Goal: Transaction & Acquisition: Purchase product/service

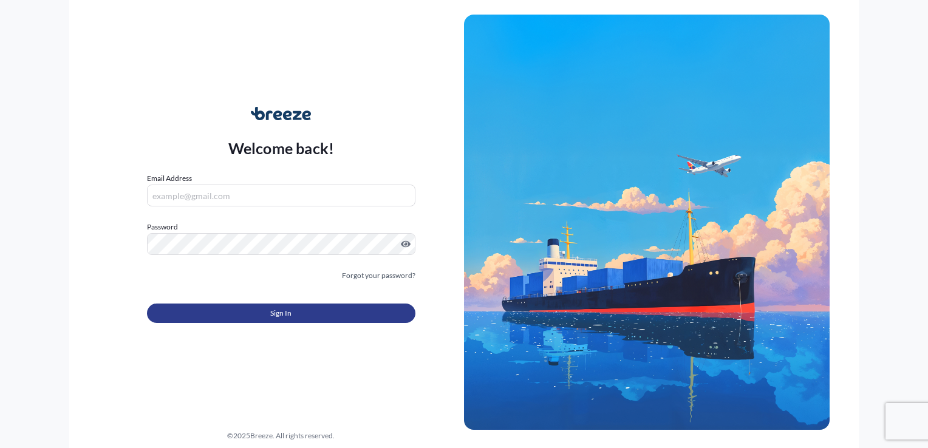
type input "[EMAIL_ADDRESS][DOMAIN_NAME]"
click at [226, 312] on button "Sign In" at bounding box center [281, 313] width 268 height 19
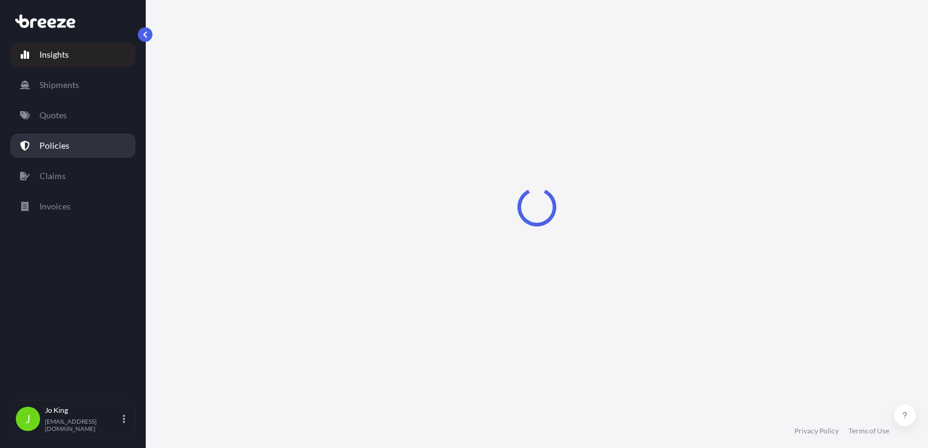
select select "2025"
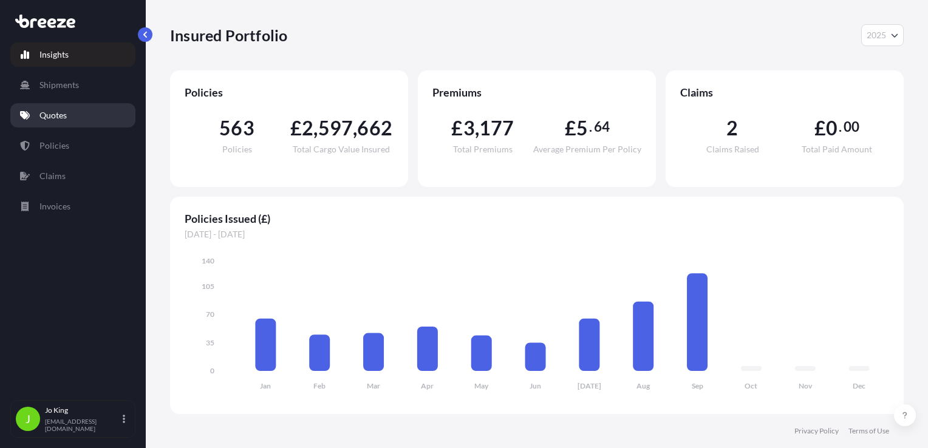
click at [60, 124] on link "Quotes" at bounding box center [72, 115] width 125 height 24
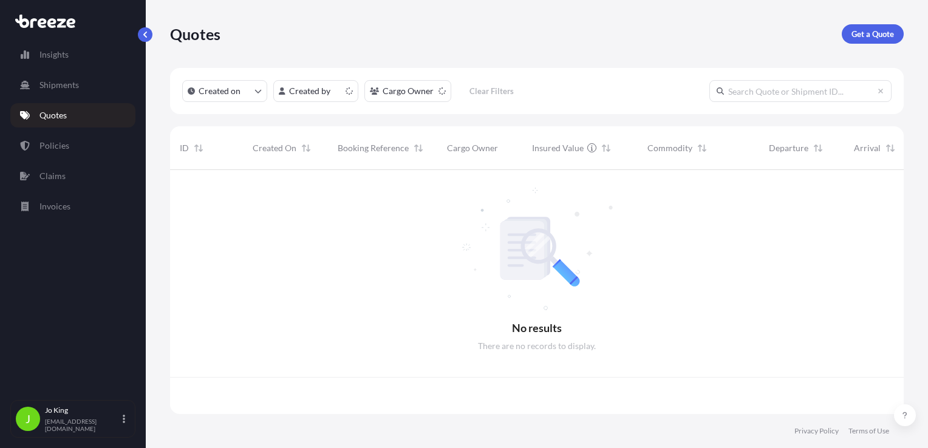
scroll to position [242, 724]
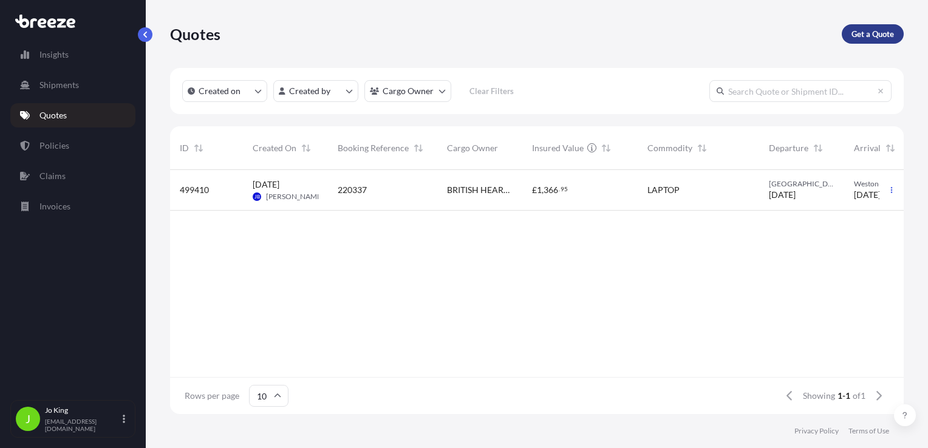
click at [850, 35] on link "Get a Quote" at bounding box center [873, 33] width 62 height 19
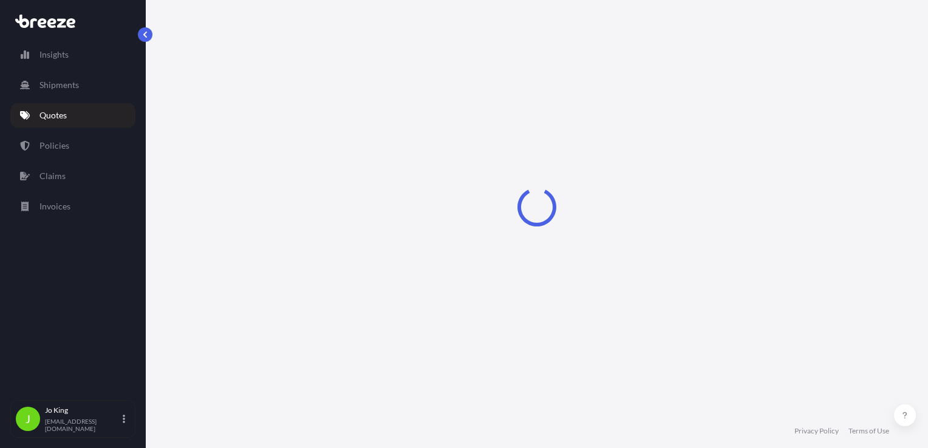
scroll to position [18, 0]
select select "Sea"
select select "1"
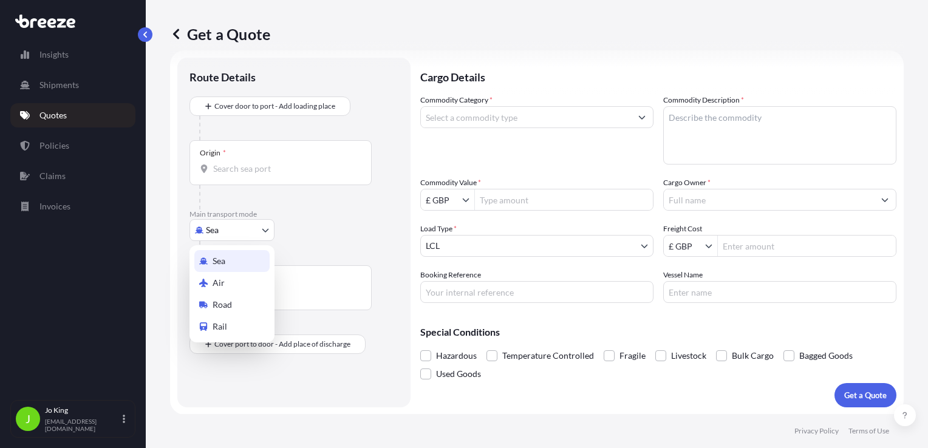
click at [227, 224] on body "Insights Shipments Quotes Policies Claims Invoices J [PERSON_NAME] [EMAIL_ADDRE…" at bounding box center [464, 224] width 928 height 448
click at [228, 299] on span "Road" at bounding box center [222, 305] width 19 height 12
select select "Road"
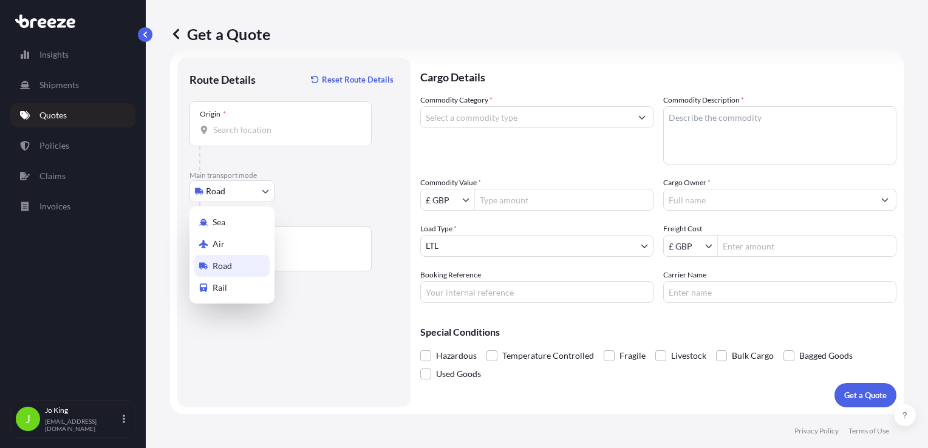
click at [248, 198] on body "Insights Shipments Quotes Policies Claims Invoices J [PERSON_NAME] [EMAIL_ADDRE…" at bounding box center [464, 224] width 928 height 448
click at [228, 246] on div "Air" at bounding box center [231, 244] width 75 height 22
select select "Air"
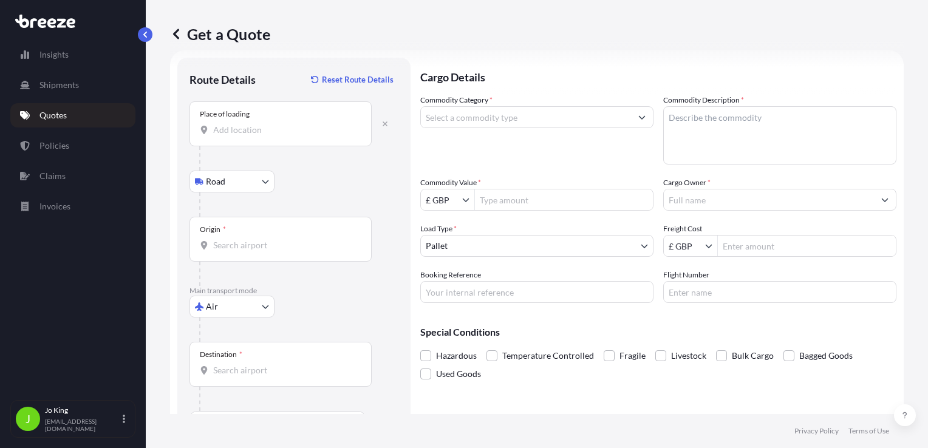
click at [249, 140] on div "Place of loading" at bounding box center [281, 123] width 182 height 45
click at [249, 136] on input "Place of loading" at bounding box center [284, 130] width 143 height 12
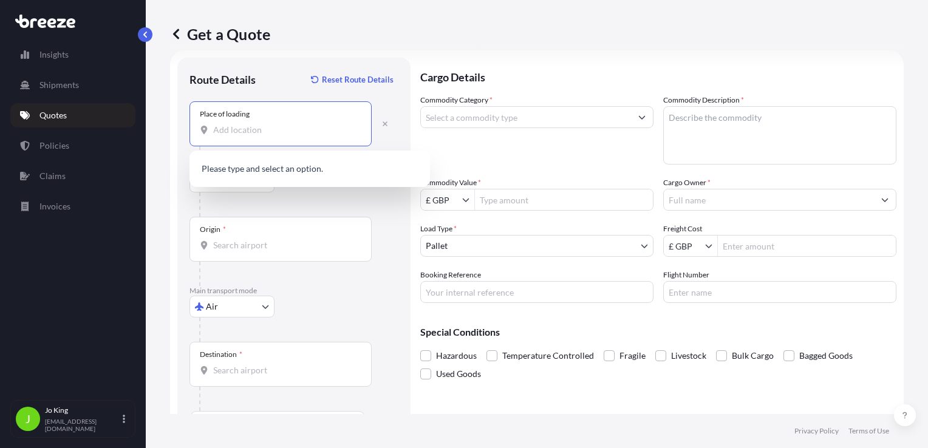
paste input "SW1Y 5JH"
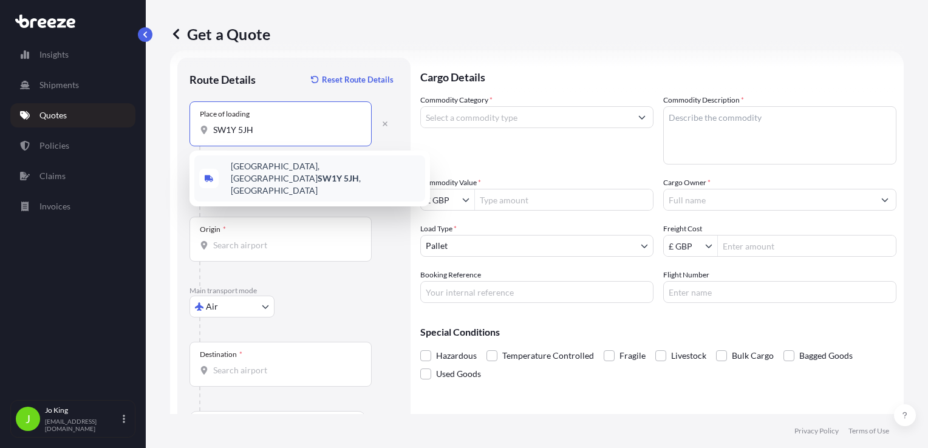
click at [260, 168] on span "[STREET_ADDRESS]" at bounding box center [326, 178] width 190 height 36
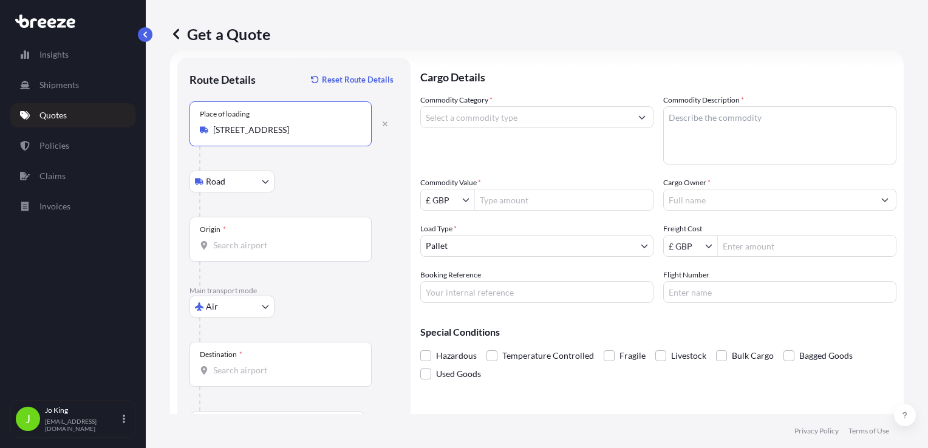
type input "[STREET_ADDRESS]"
click at [250, 181] on body "0 options available. 0 options available. 1 option available. Insights Shipment…" at bounding box center [464, 224] width 928 height 448
click at [260, 236] on div "Origin *" at bounding box center [281, 239] width 182 height 45
click at [260, 239] on input "Origin *" at bounding box center [284, 245] width 143 height 12
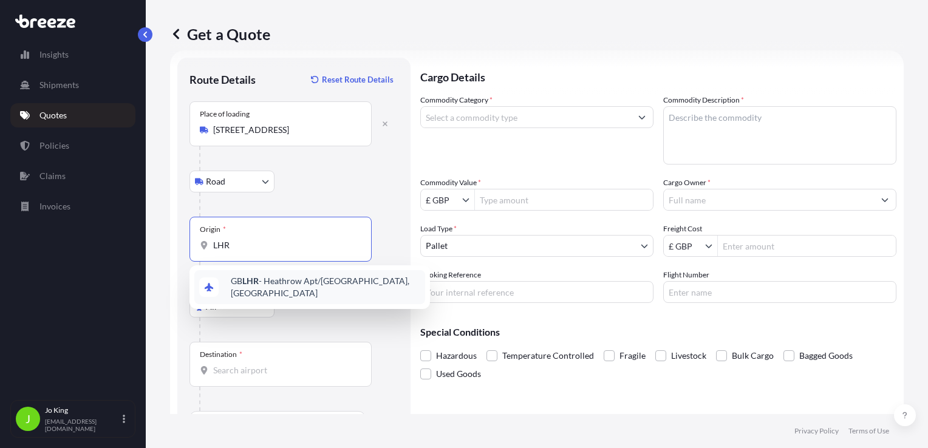
click at [330, 281] on span "GB LHR - Heathrow Apt/[GEOGRAPHIC_DATA], [GEOGRAPHIC_DATA]" at bounding box center [326, 287] width 190 height 24
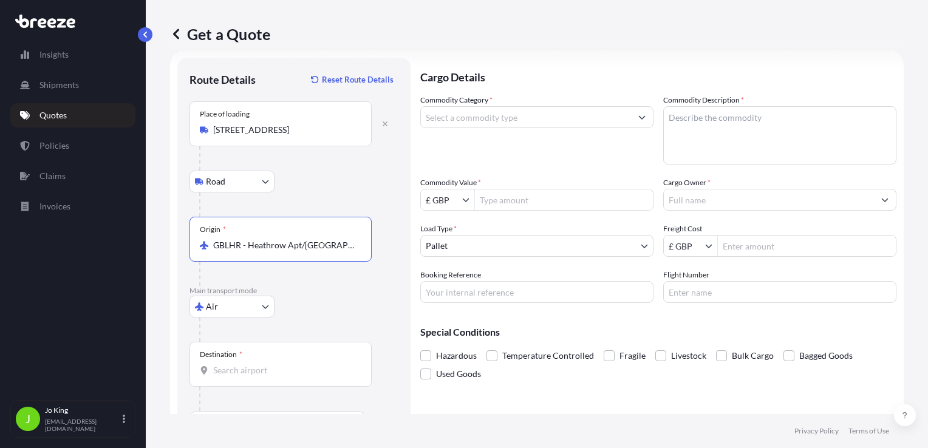
type input "GBLHR - Heathrow Apt/[GEOGRAPHIC_DATA], [GEOGRAPHIC_DATA]"
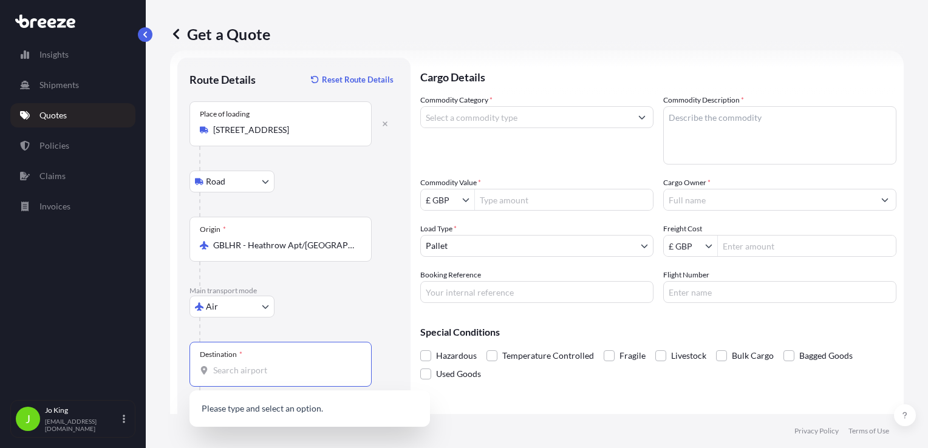
click at [273, 369] on input "Destination *" at bounding box center [284, 370] width 143 height 12
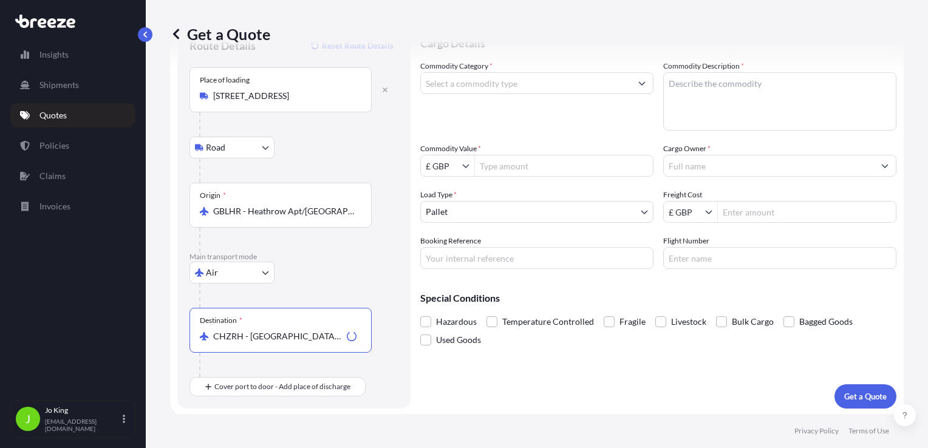
scroll to position [52, 0]
type input "CHZRH - [GEOGRAPHIC_DATA], [GEOGRAPHIC_DATA]"
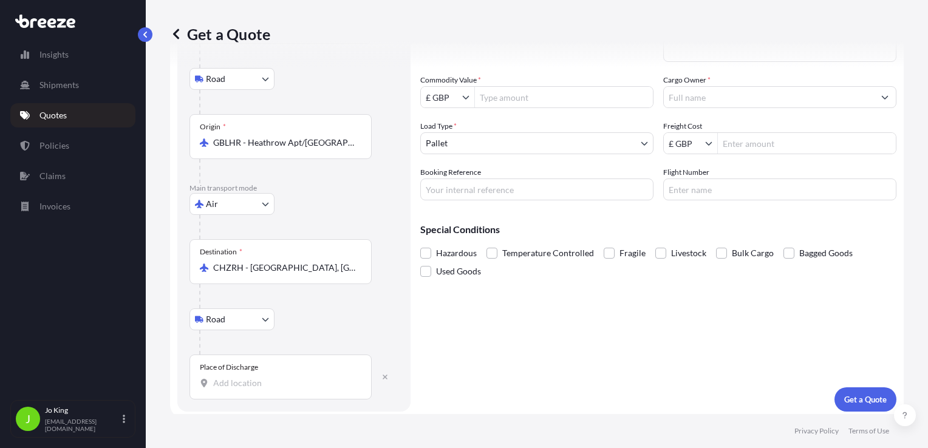
scroll to position [124, 0]
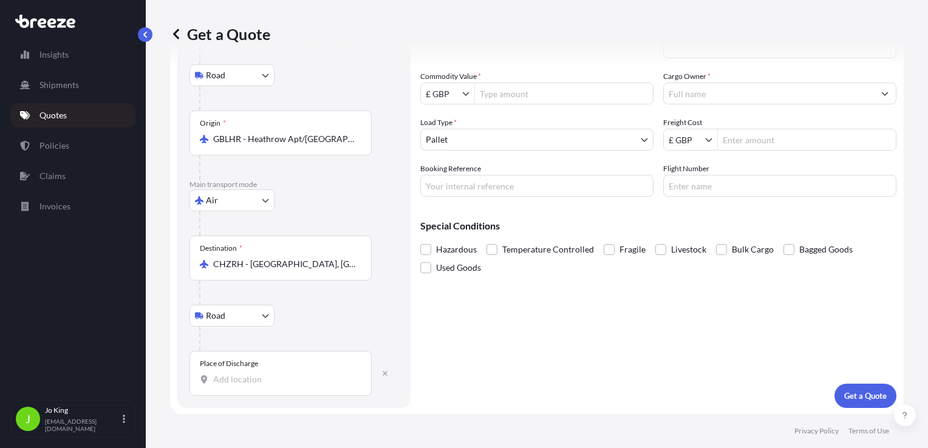
click at [268, 380] on input "Place of Discharge" at bounding box center [284, 380] width 143 height 12
click at [284, 391] on div "Place of Discharge" at bounding box center [281, 373] width 182 height 45
click at [284, 386] on input "Place of Discharge" at bounding box center [284, 380] width 143 height 12
drag, startPoint x: 284, startPoint y: 389, endPoint x: 228, endPoint y: 389, distance: 55.3
click at [229, 390] on div "Place of Discharge" at bounding box center [281, 373] width 182 height 45
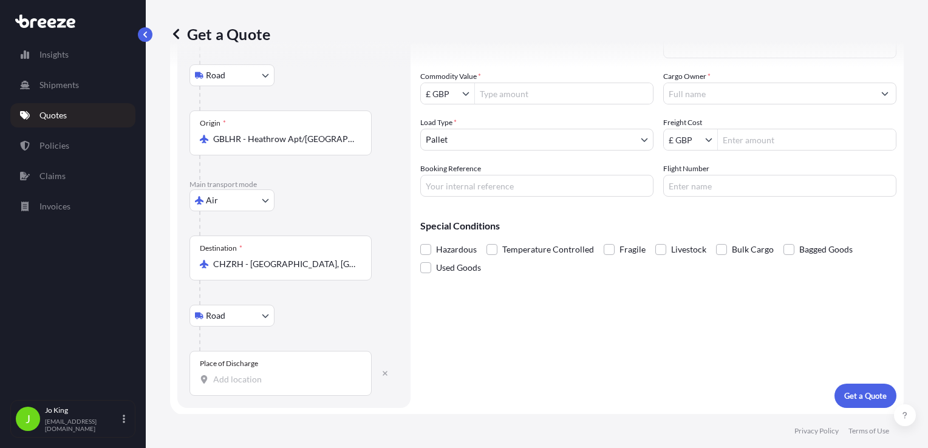
click at [229, 386] on input "Place of Discharge" at bounding box center [284, 380] width 143 height 12
click at [228, 378] on input "Place of Discharge" at bounding box center [284, 380] width 143 height 12
paste input "8008"
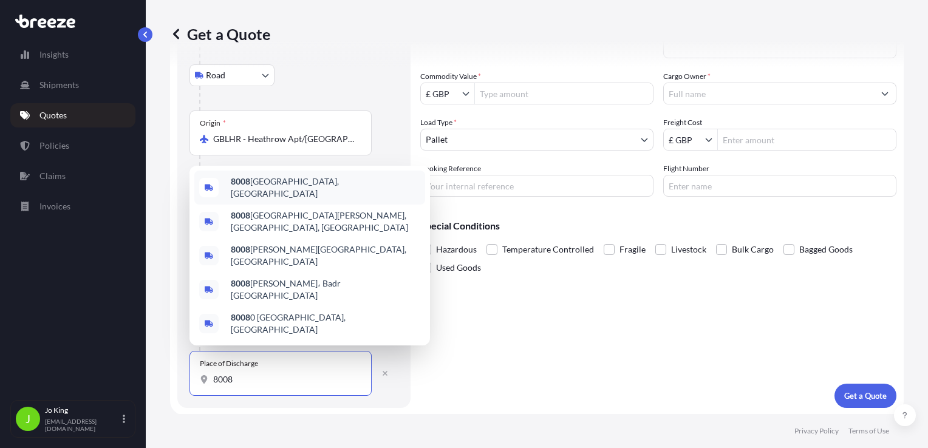
click at [282, 200] on span "8008 [GEOGRAPHIC_DATA], [GEOGRAPHIC_DATA]" at bounding box center [326, 188] width 190 height 24
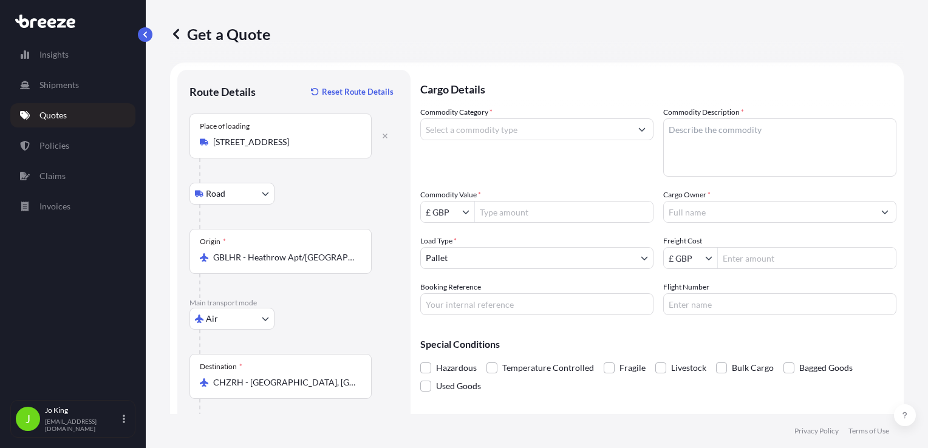
scroll to position [0, 0]
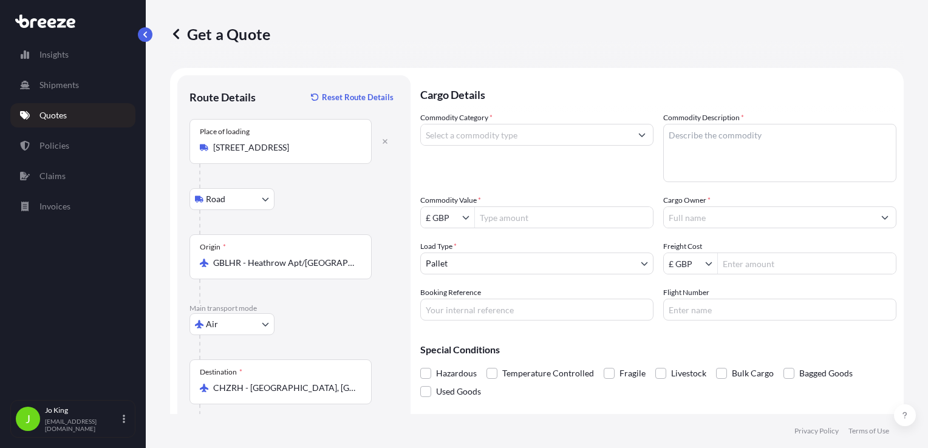
type input "8008 [GEOGRAPHIC_DATA], [GEOGRAPHIC_DATA]"
click at [484, 132] on input "Commodity Category *" at bounding box center [526, 135] width 210 height 22
click at [542, 142] on input "Commodity Category *" at bounding box center [526, 135] width 210 height 22
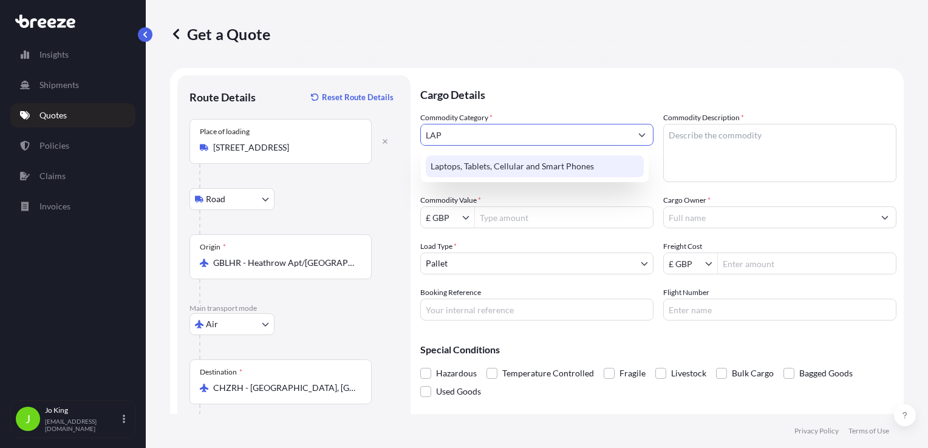
click at [538, 156] on div "Laptops, Tablets, Cellular and Smart Phones" at bounding box center [535, 166] width 218 height 22
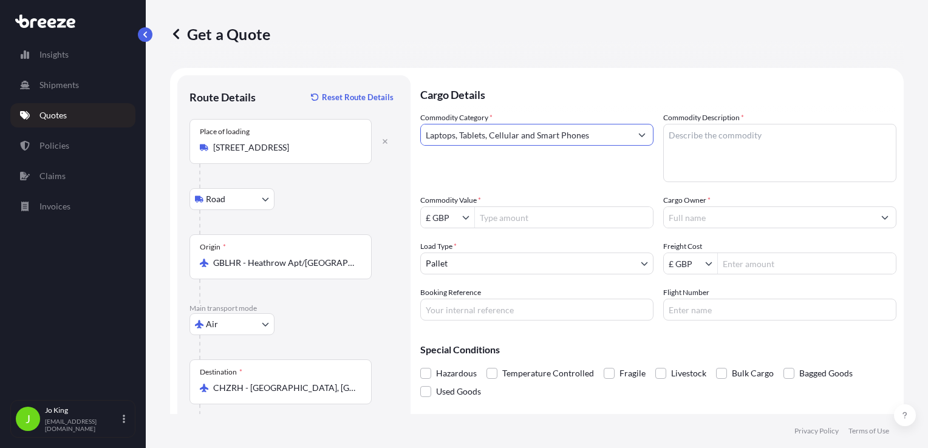
type input "Laptops, Tablets, Cellular and Smart Phones"
click at [695, 149] on textarea "Commodity Description *" at bounding box center [779, 153] width 233 height 58
paste textarea "Surface Pro"
type textarea "Surface Pro"
click at [514, 223] on input "Commodity Value *" at bounding box center [564, 218] width 178 height 22
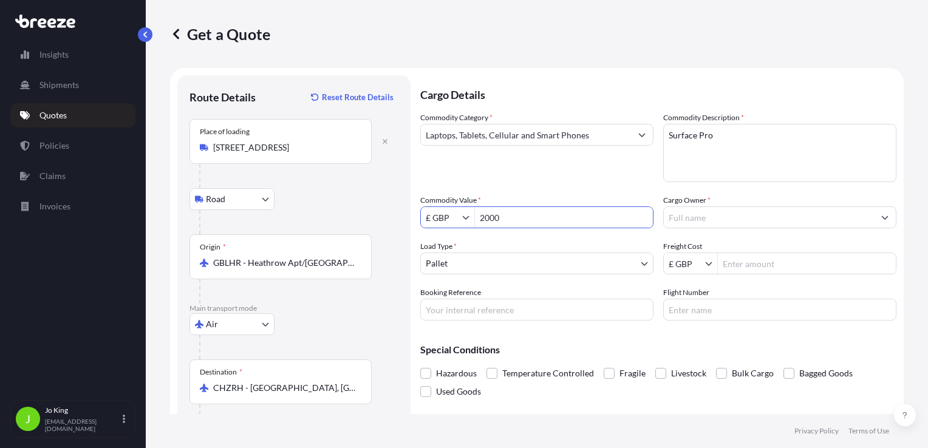
type input "2,000"
click at [689, 224] on input "Cargo Owner *" at bounding box center [769, 218] width 210 height 22
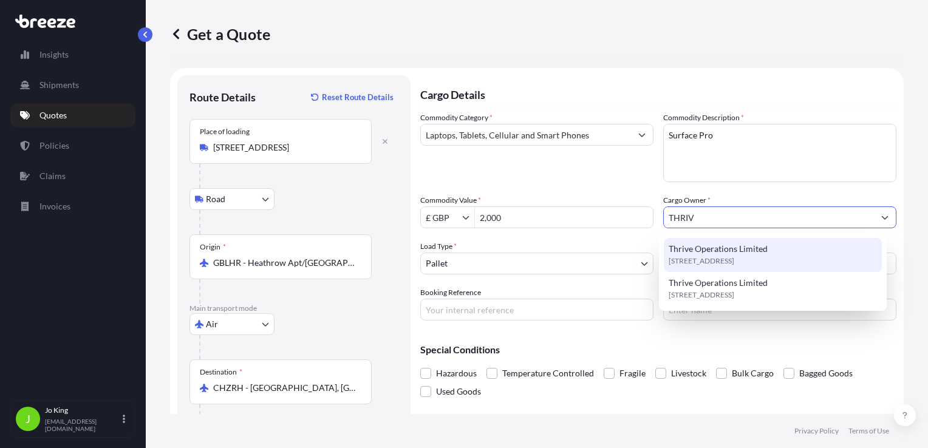
click at [704, 249] on span "Thrive Operations Limited" at bounding box center [718, 249] width 99 height 12
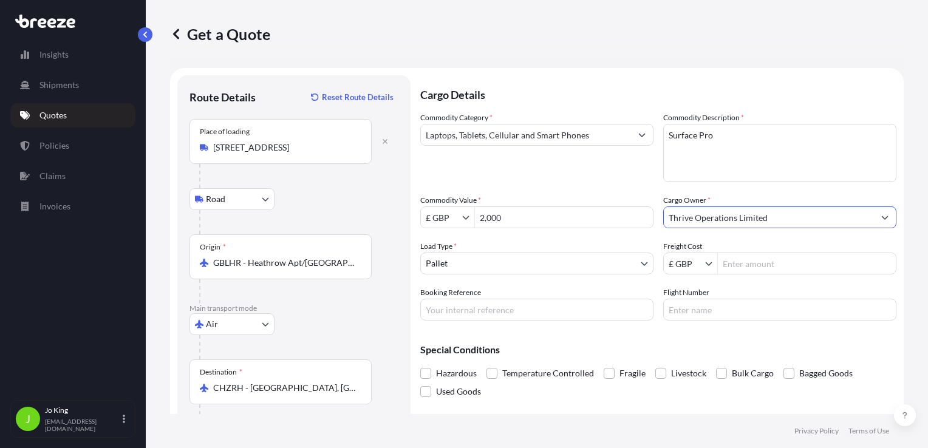
type input "Thrive Operations Limited"
click at [479, 260] on body "15 options available. 13 options available. 0 options available. 2 options avai…" at bounding box center [464, 224] width 928 height 448
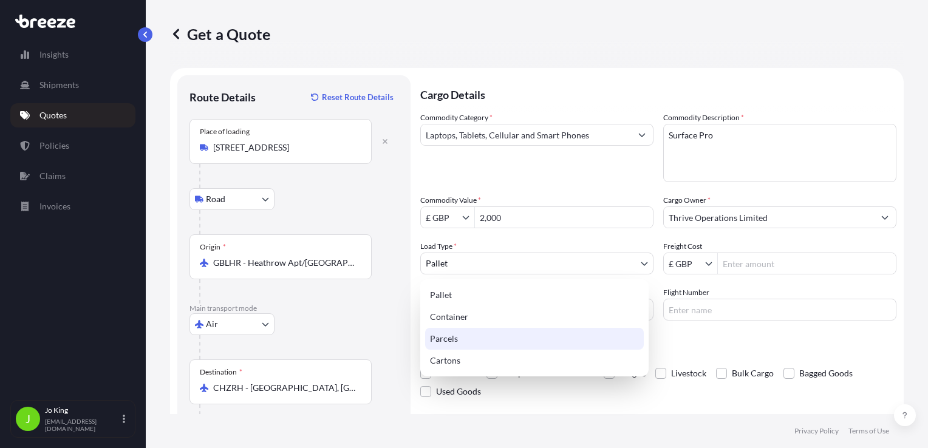
click at [460, 337] on div "Parcels" at bounding box center [534, 339] width 219 height 22
select select "3"
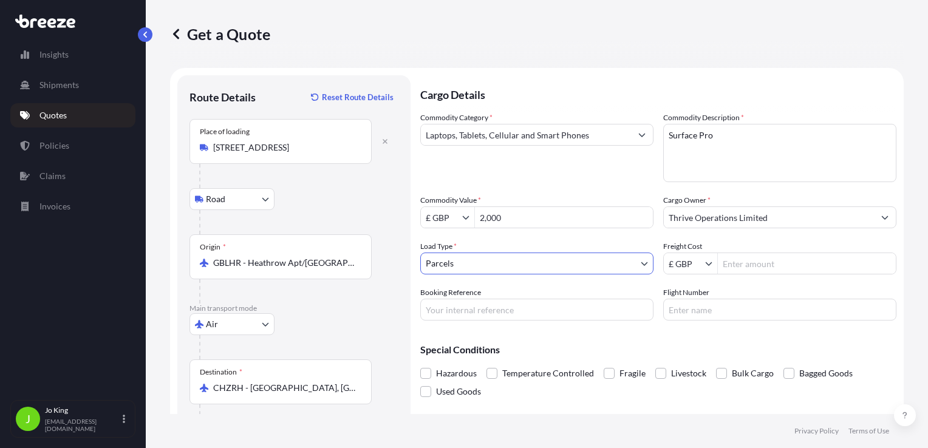
click at [734, 264] on input "Freight Cost" at bounding box center [807, 264] width 178 height 22
type input "86.75"
click at [515, 313] on input "Booking Reference" at bounding box center [536, 310] width 233 height 22
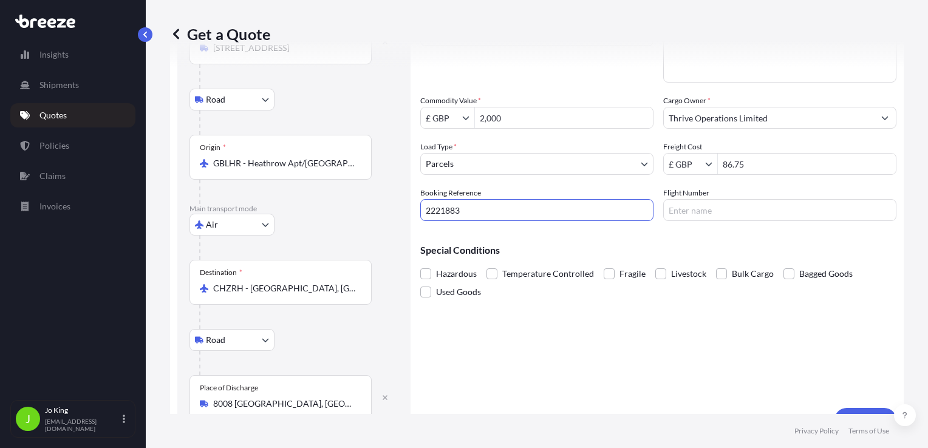
scroll to position [124, 0]
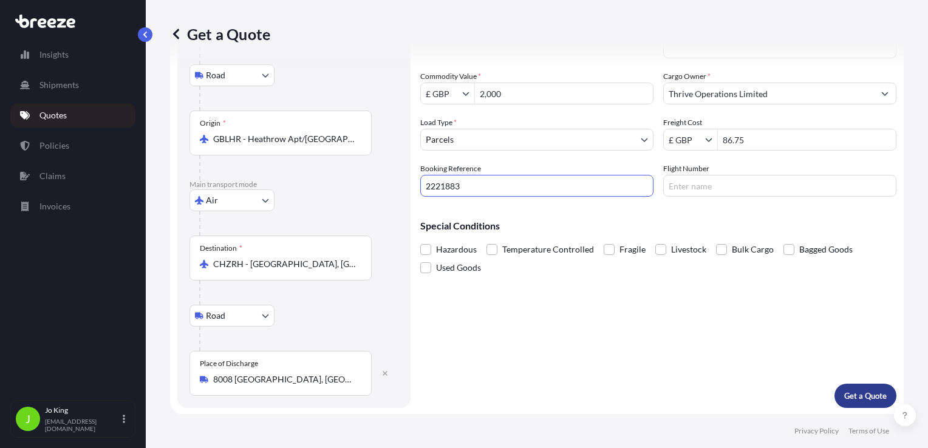
type input "2221883"
click at [863, 400] on p "Get a Quote" at bounding box center [865, 396] width 43 height 12
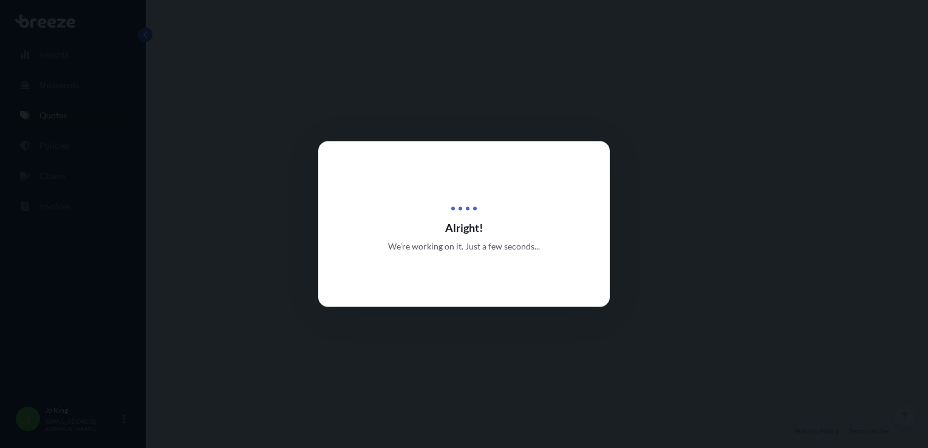
select select "Road"
select select "Air"
select select "Road"
select select "3"
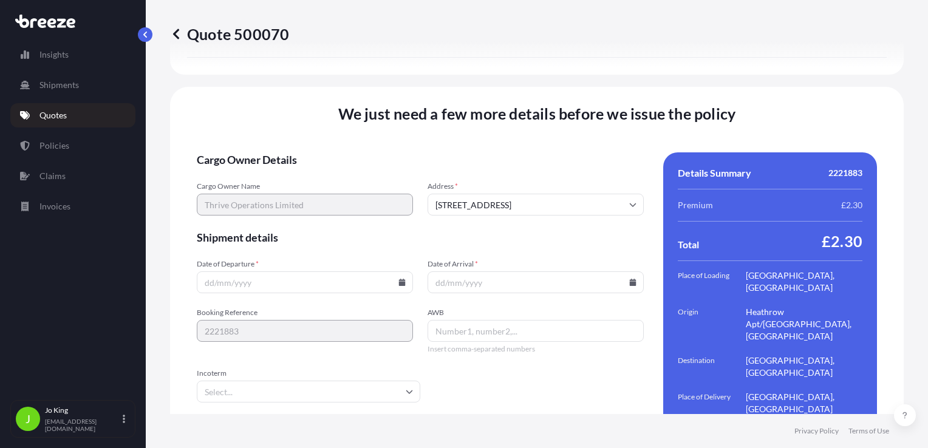
scroll to position [1716, 0]
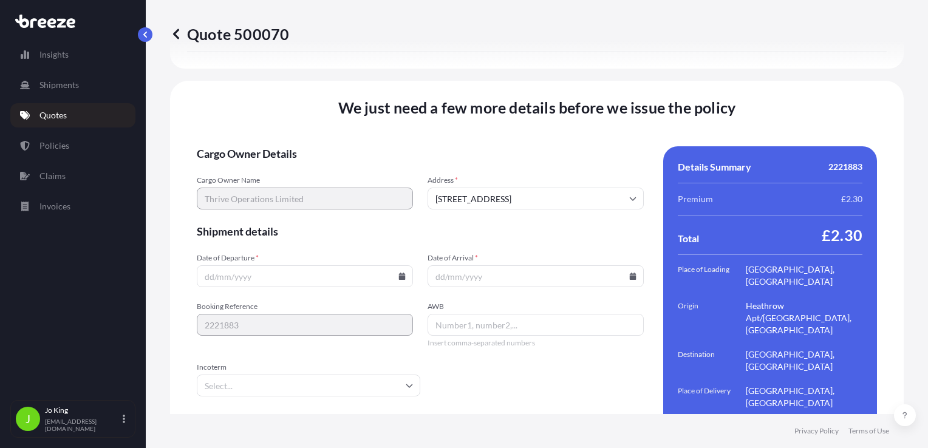
click at [395, 265] on div at bounding box center [305, 276] width 216 height 22
click at [402, 265] on input "Date of Departure *" at bounding box center [305, 276] width 216 height 22
click at [399, 273] on icon at bounding box center [402, 276] width 7 height 7
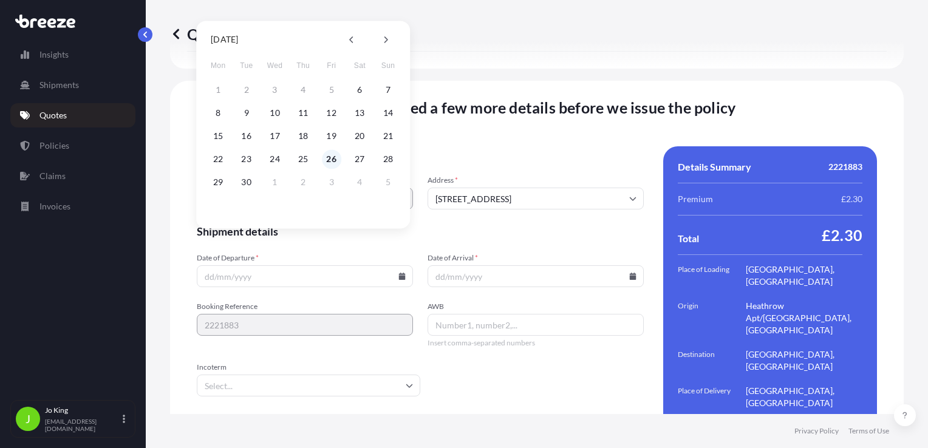
click at [327, 160] on button "26" at bounding box center [331, 158] width 19 height 19
type input "[DATE]"
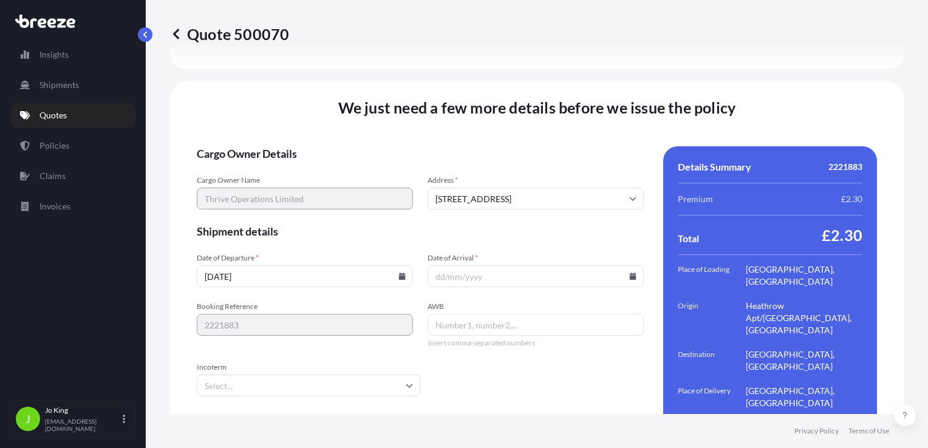
click at [626, 265] on input "Date of Arrival *" at bounding box center [536, 276] width 216 height 22
click at [630, 273] on icon at bounding box center [633, 276] width 7 height 7
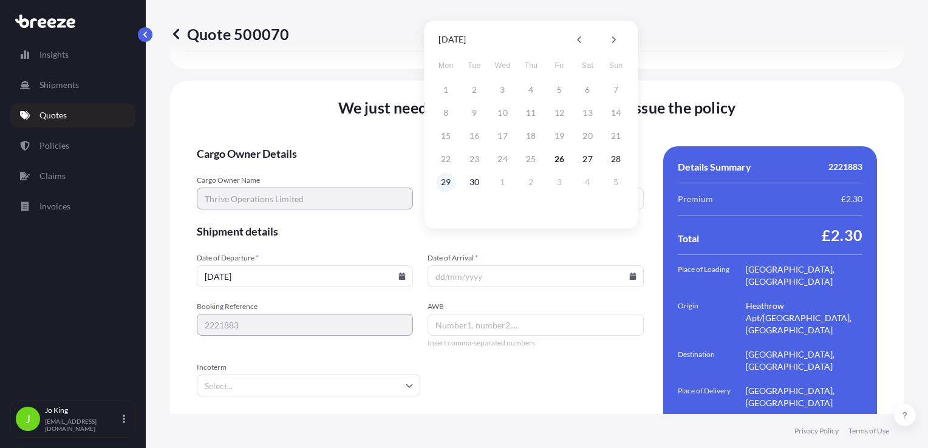
click at [448, 179] on button "29" at bounding box center [445, 181] width 19 height 19
type input "[DATE]"
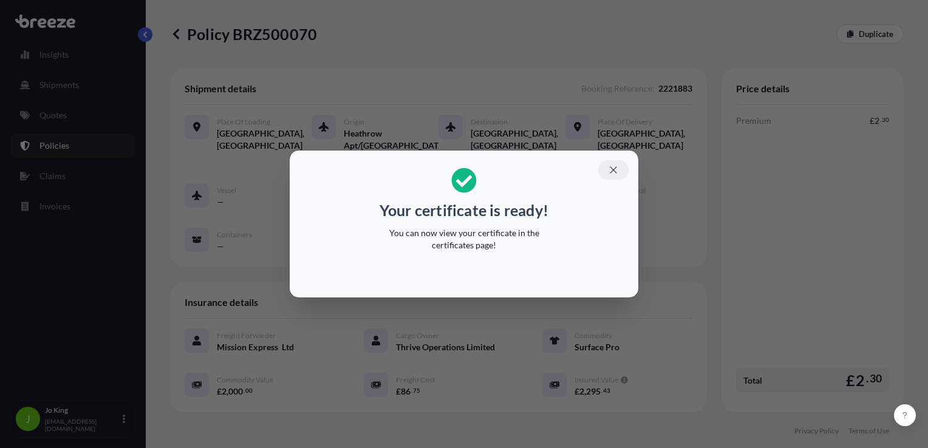
click at [610, 169] on icon "button" at bounding box center [613, 170] width 11 height 11
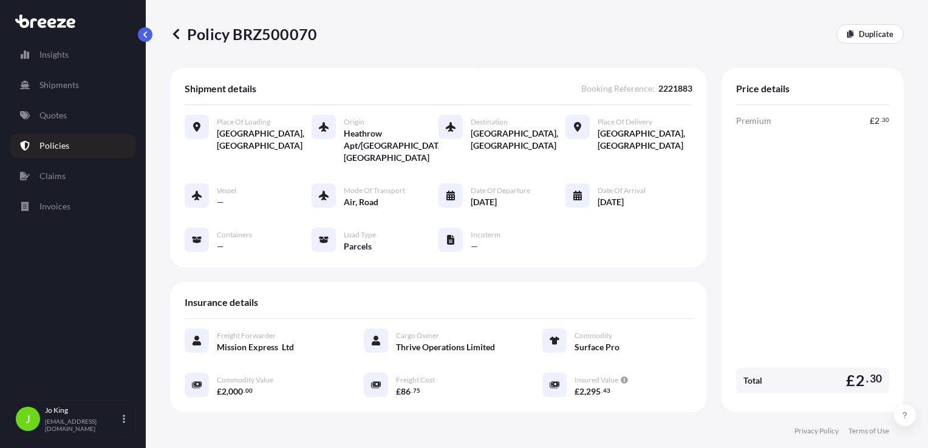
click at [251, 36] on p "Policy BRZ500070" at bounding box center [243, 33] width 147 height 19
copy p "BRZ500070"
click at [55, 121] on link "Quotes" at bounding box center [72, 115] width 125 height 24
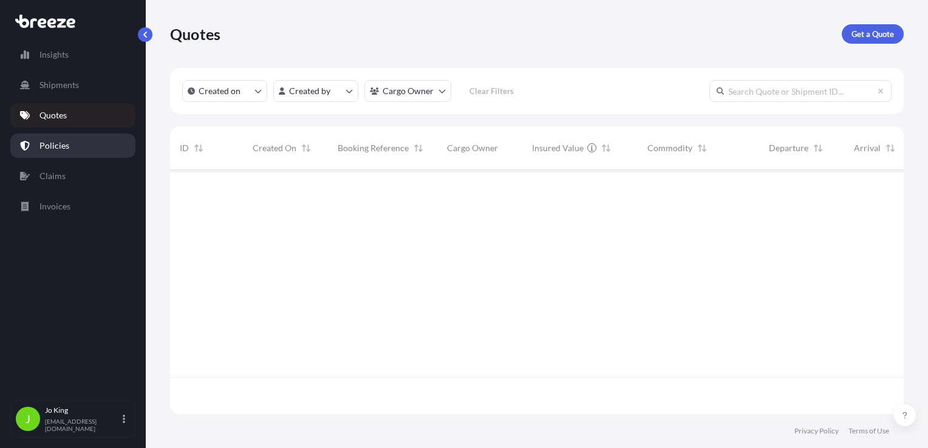
scroll to position [242, 724]
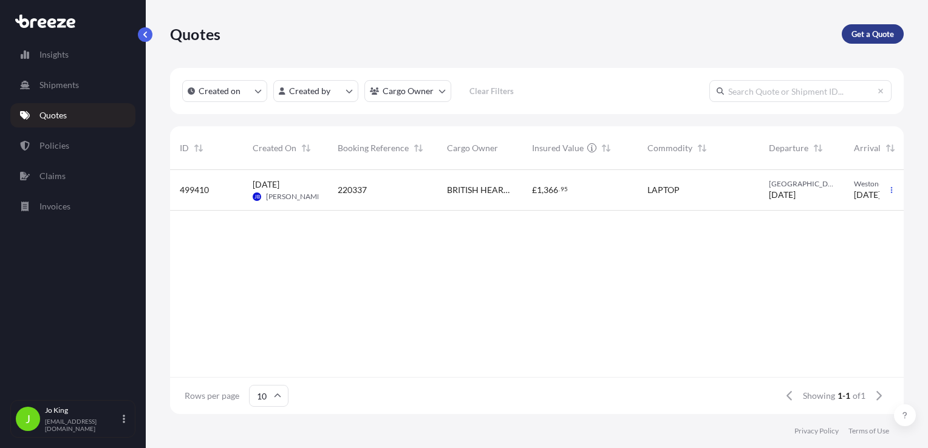
click at [873, 35] on p "Get a Quote" at bounding box center [873, 34] width 43 height 12
select select "Sea"
select select "1"
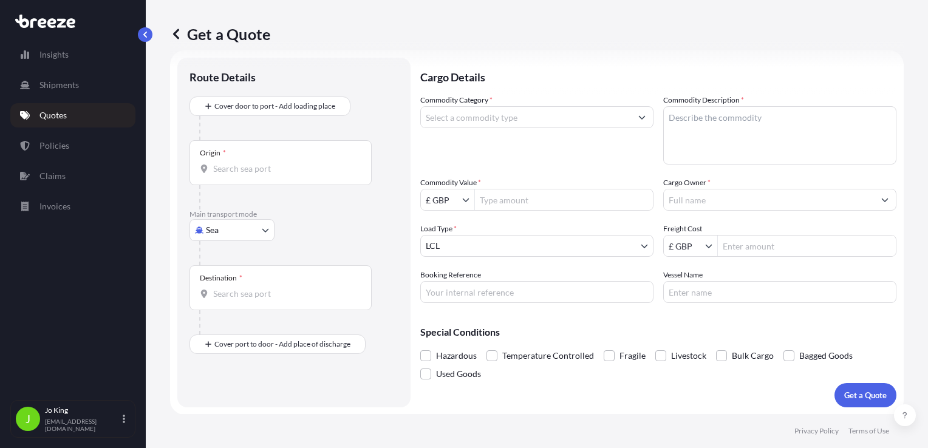
click at [241, 228] on body "Insights Shipments Quotes Policies Claims Invoices J [PERSON_NAME] [EMAIL_ADDRE…" at bounding box center [464, 224] width 928 height 448
click at [233, 304] on div "Road" at bounding box center [231, 305] width 75 height 22
select select "Road"
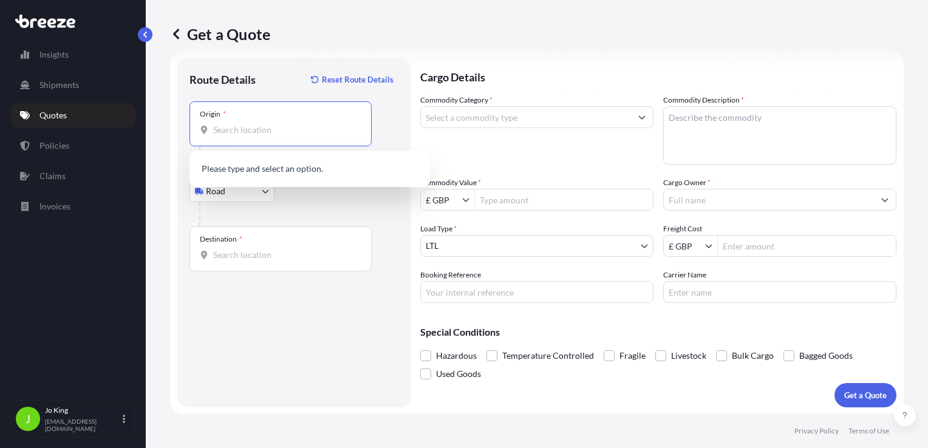
click at [251, 130] on input "Origin *" at bounding box center [284, 130] width 143 height 12
paste input "NW1 7AW"
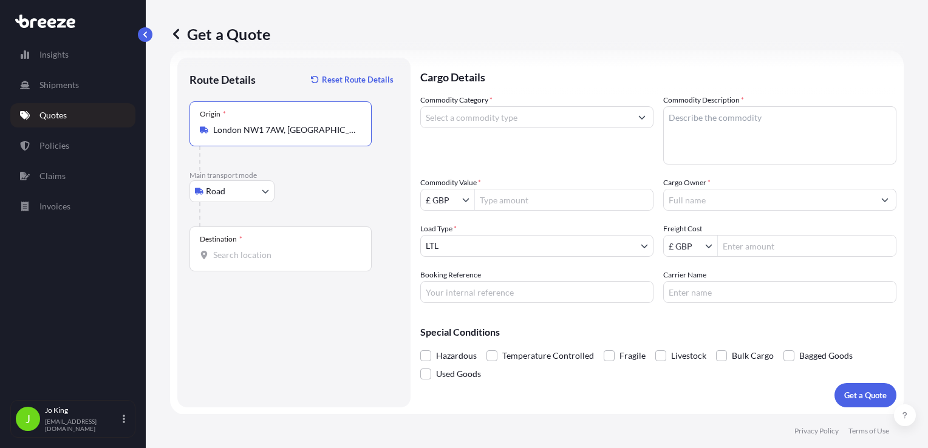
type input "London NW1 7AW, [GEOGRAPHIC_DATA]"
click at [245, 251] on input "Destination *" at bounding box center [284, 255] width 143 height 12
click at [266, 254] on input "Destination * Please select a destination" at bounding box center [284, 255] width 143 height 12
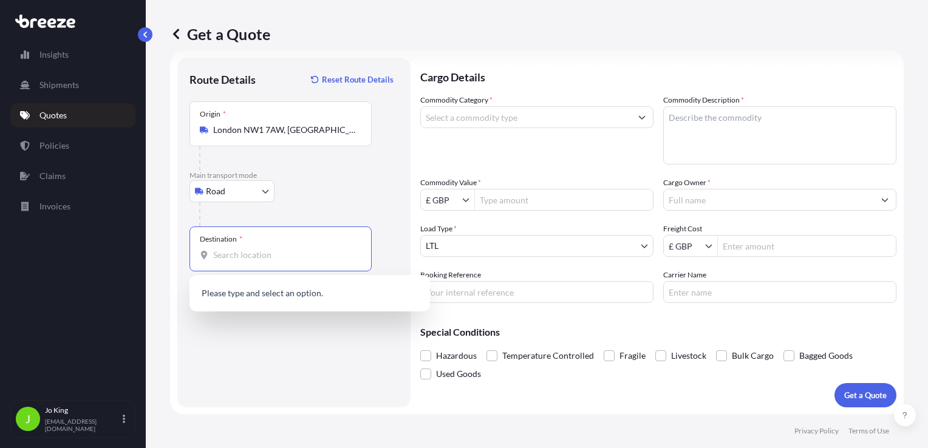
paste input "WS9 9DT"
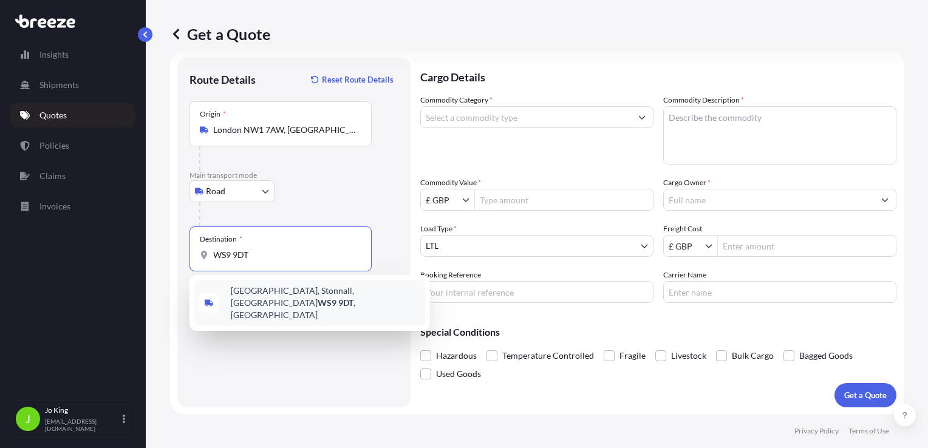
click at [304, 289] on span "[STREET_ADDRESS]" at bounding box center [326, 303] width 190 height 36
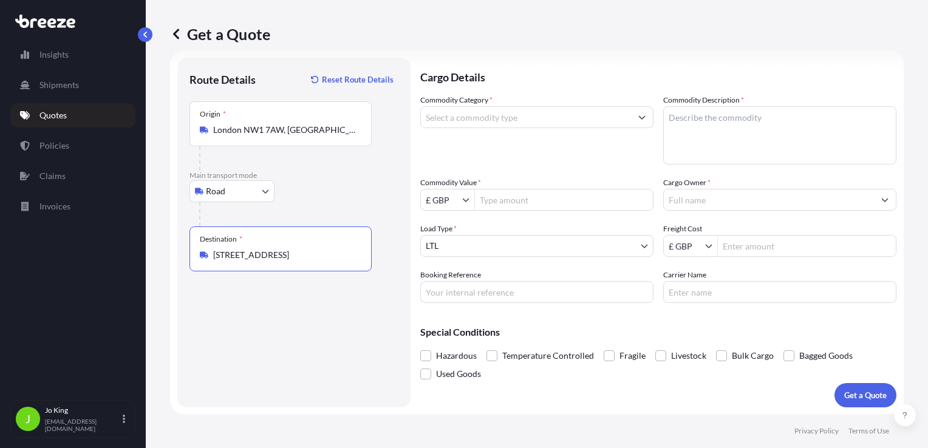
type input "[STREET_ADDRESS]"
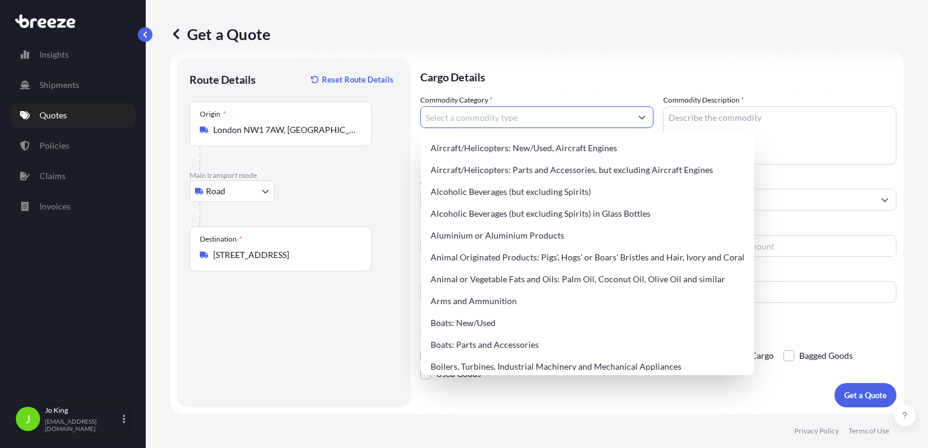
click at [488, 118] on input "Commodity Category *" at bounding box center [526, 117] width 210 height 22
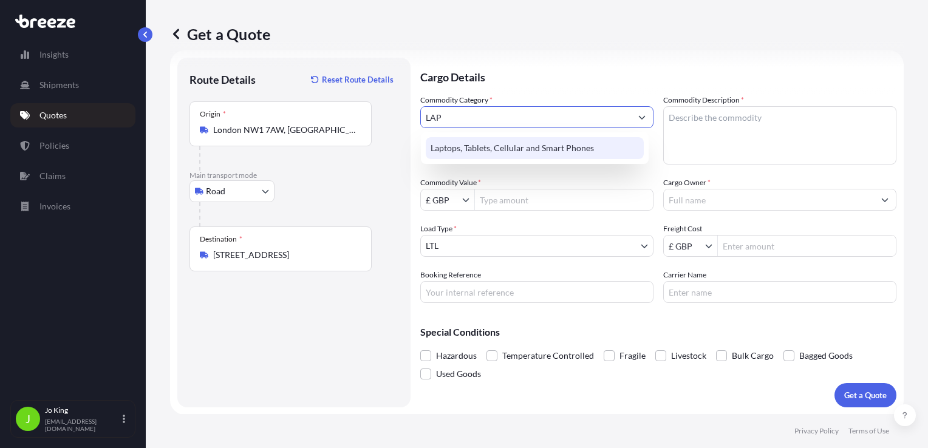
click at [499, 148] on div "Laptops, Tablets, Cellular and Smart Phones" at bounding box center [535, 148] width 218 height 22
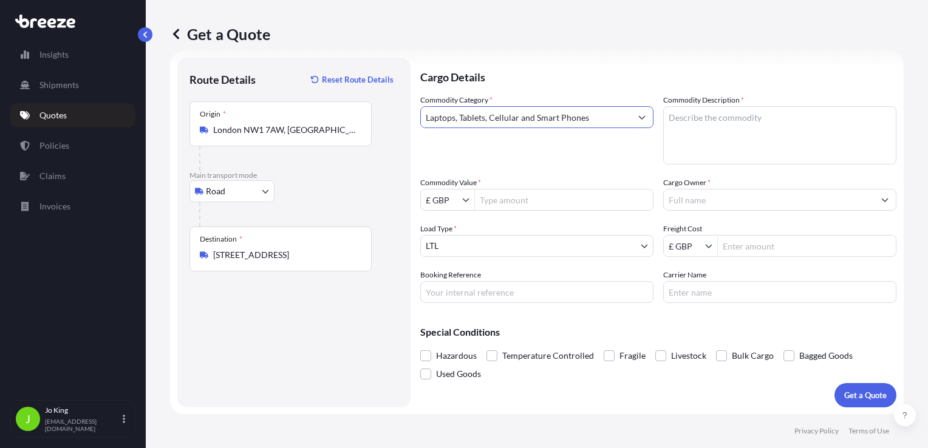
type input "Laptops, Tablets, Cellular and Smart Phones"
click at [777, 128] on textarea "Commodity Description *" at bounding box center [779, 135] width 233 height 58
type textarea "LAPTOP"
click at [536, 200] on input "Commodity Value *" at bounding box center [564, 200] width 178 height 22
type input "1,200"
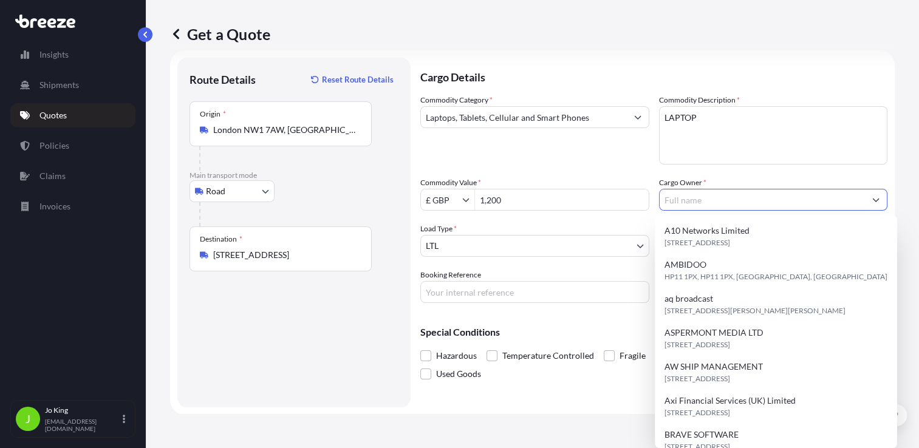
click at [751, 199] on input "Cargo Owner *" at bounding box center [763, 200] width 206 height 22
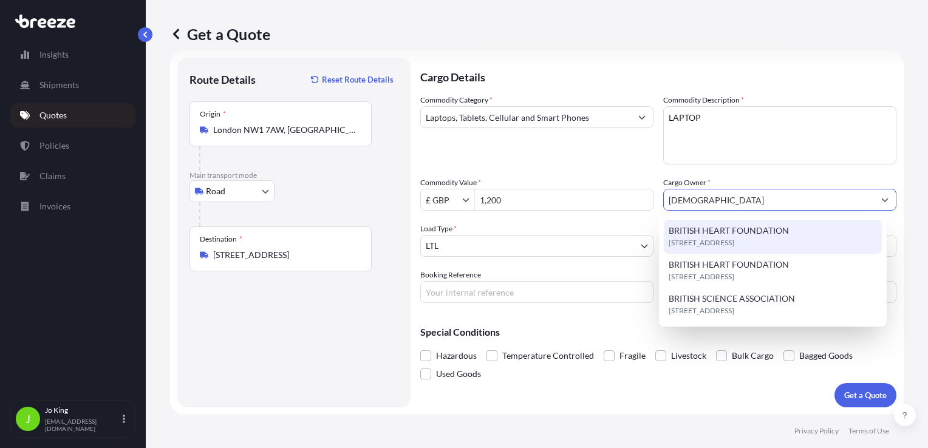
click at [753, 234] on span "BRITISH HEART FOUNDATION" at bounding box center [729, 231] width 120 height 12
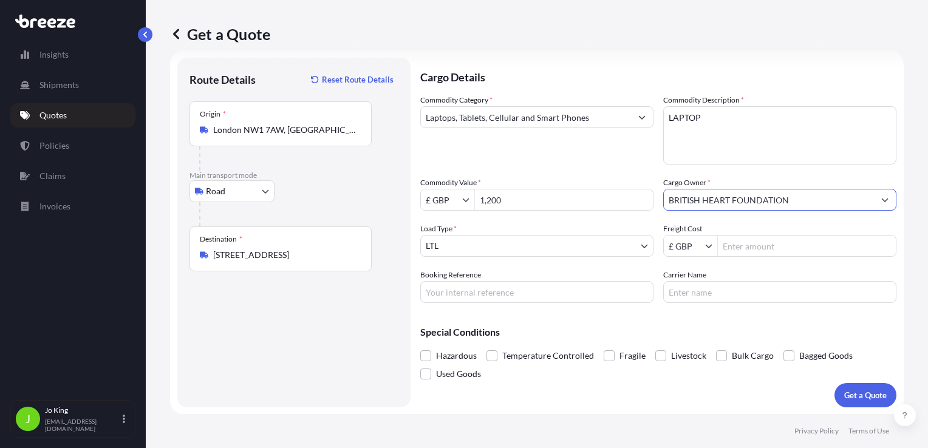
type input "BRITISH HEART FOUNDATION"
click at [741, 251] on input "Freight Cost" at bounding box center [807, 246] width 178 height 22
type input "15.43"
click at [611, 291] on input "Booking Reference" at bounding box center [536, 292] width 233 height 22
type input "2221892"
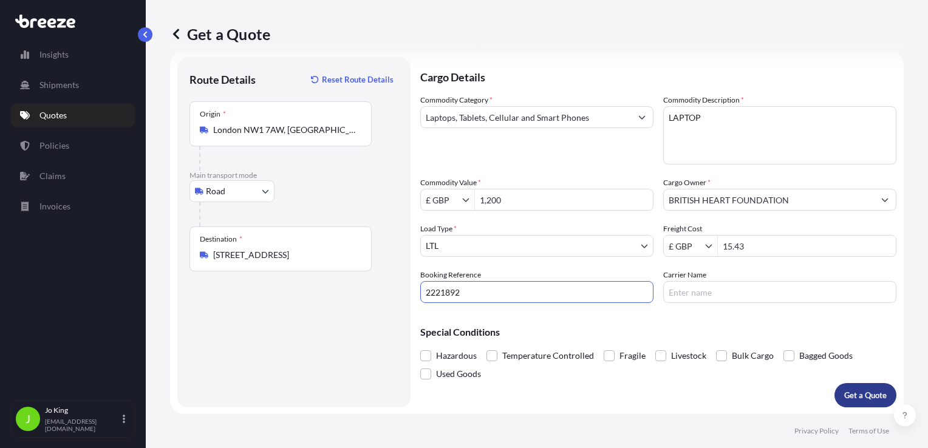
click at [835, 395] on button "Get a Quote" at bounding box center [866, 395] width 62 height 24
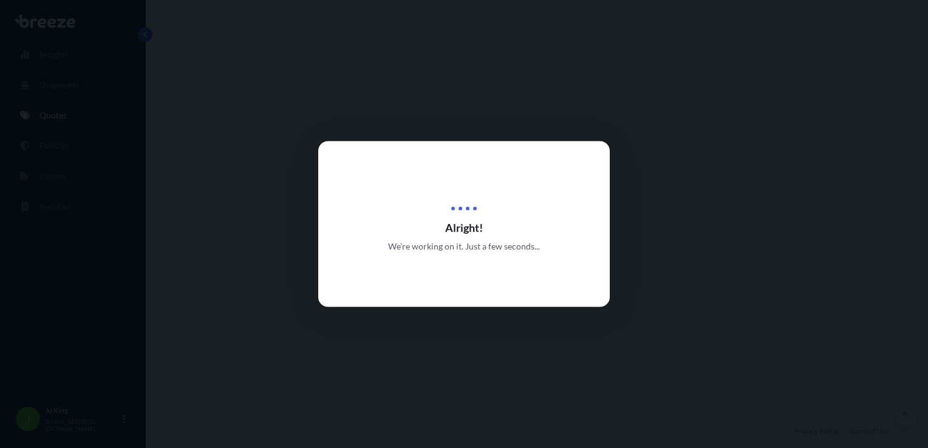
select select "Road"
select select "1"
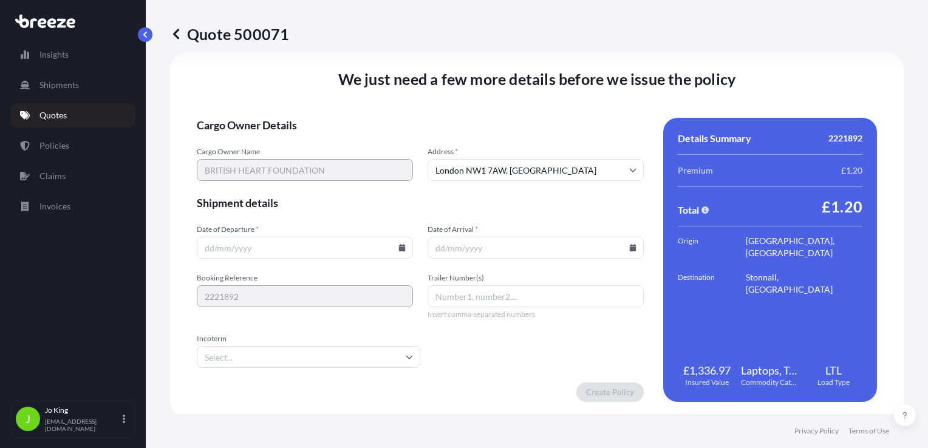
scroll to position [1514, 0]
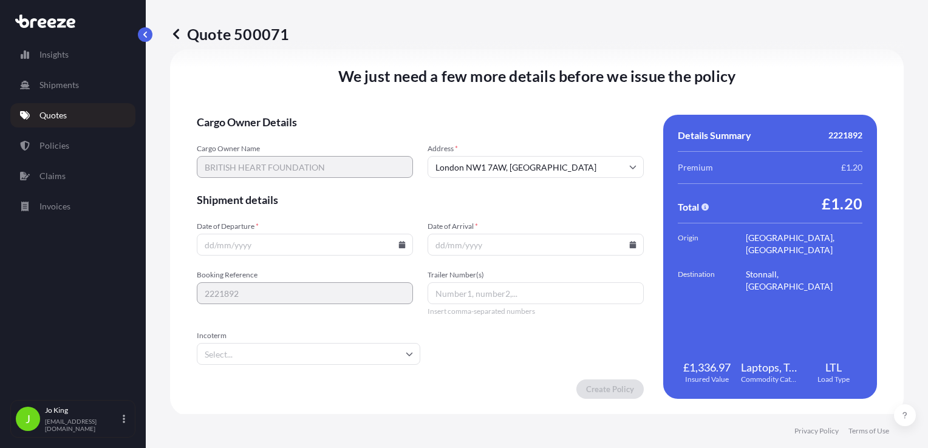
click at [399, 242] on icon at bounding box center [402, 244] width 7 height 7
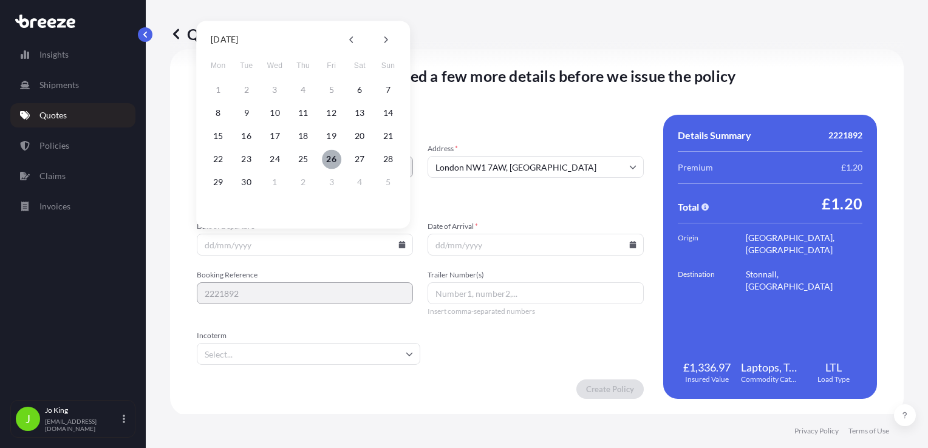
click at [328, 159] on button "26" at bounding box center [331, 158] width 19 height 19
type input "[DATE]"
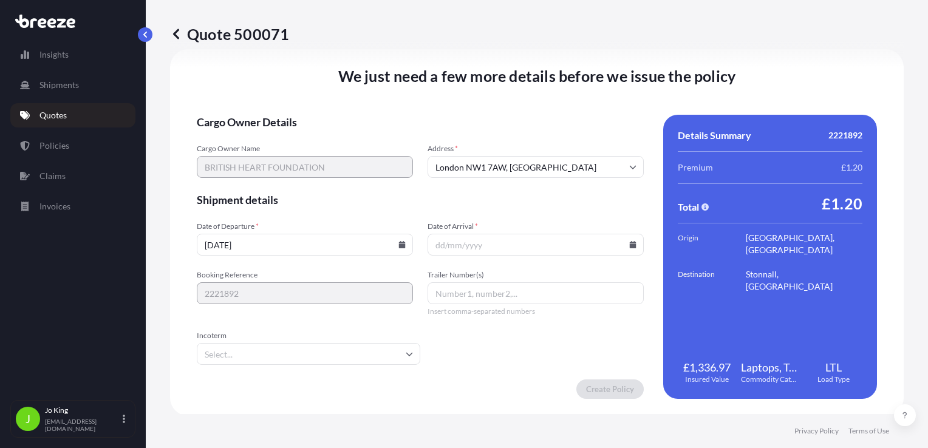
click at [630, 245] on icon at bounding box center [633, 244] width 7 height 7
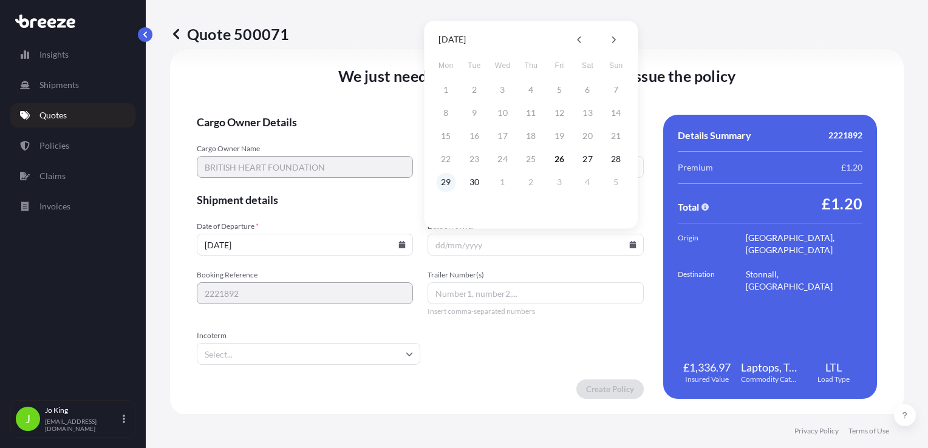
click at [445, 184] on button "29" at bounding box center [445, 181] width 19 height 19
type input "[DATE]"
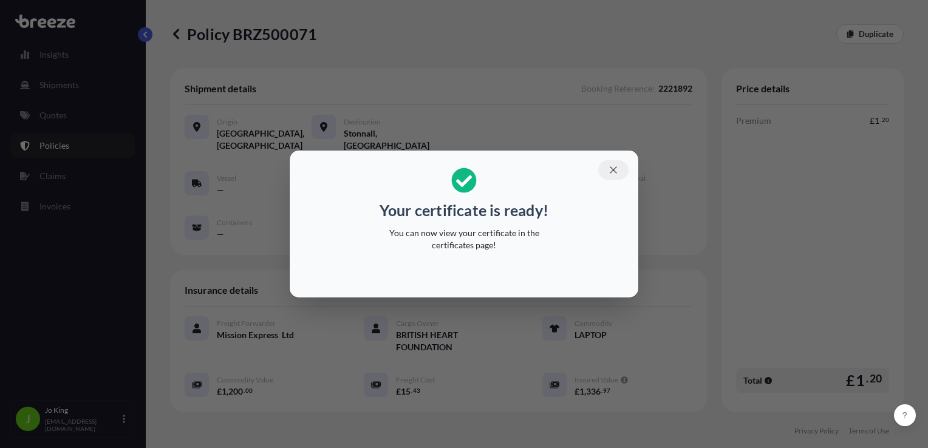
click at [607, 172] on button "button" at bounding box center [613, 169] width 30 height 19
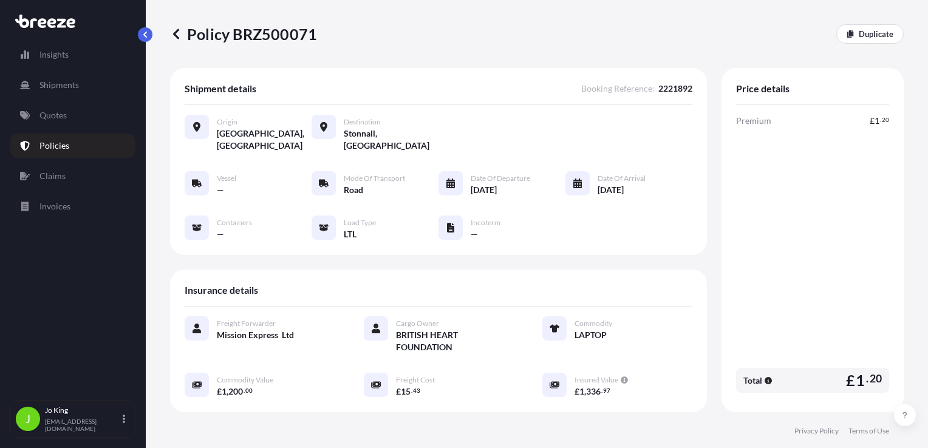
click at [261, 41] on p "Policy BRZ500071" at bounding box center [243, 33] width 147 height 19
copy p "BRZ500071"
click at [51, 114] on p "Quotes" at bounding box center [52, 115] width 27 height 12
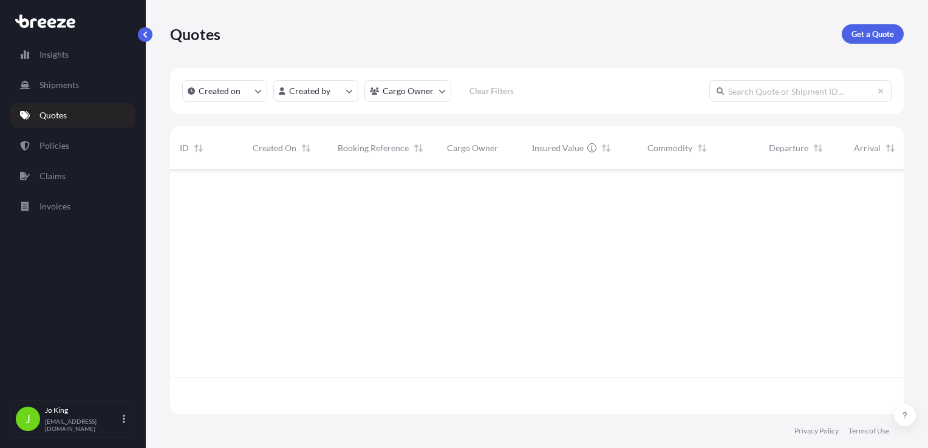
scroll to position [242, 724]
click at [868, 35] on p "Get a Quote" at bounding box center [873, 34] width 43 height 12
select select "Sea"
select select "1"
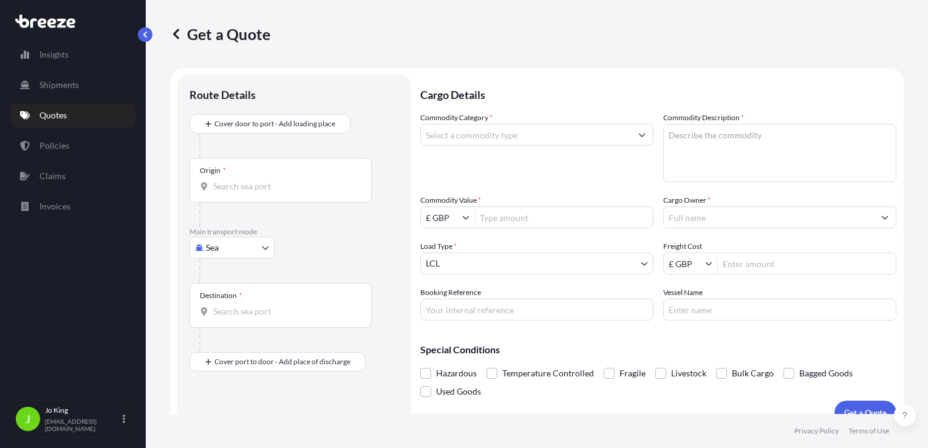
scroll to position [18, 0]
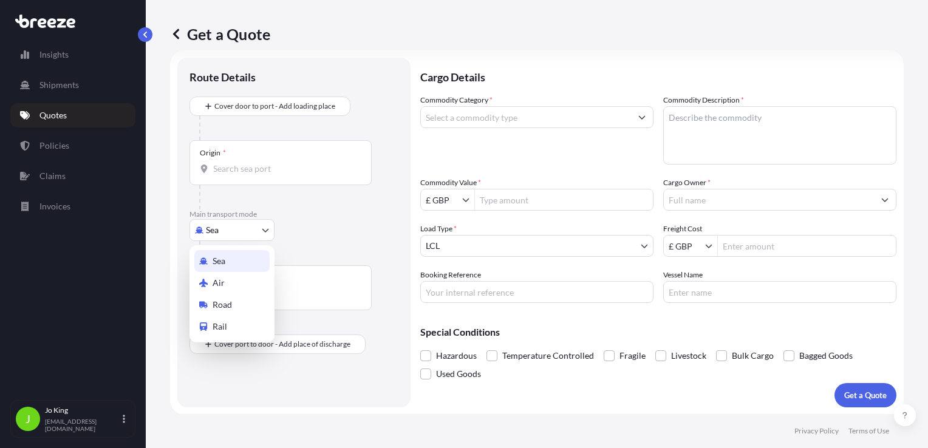
click at [245, 225] on body "Insights Shipments Quotes Policies Claims Invoices J [PERSON_NAME] [EMAIL_ADDRE…" at bounding box center [464, 224] width 928 height 448
click at [227, 299] on span "Road" at bounding box center [222, 305] width 19 height 12
select select "Road"
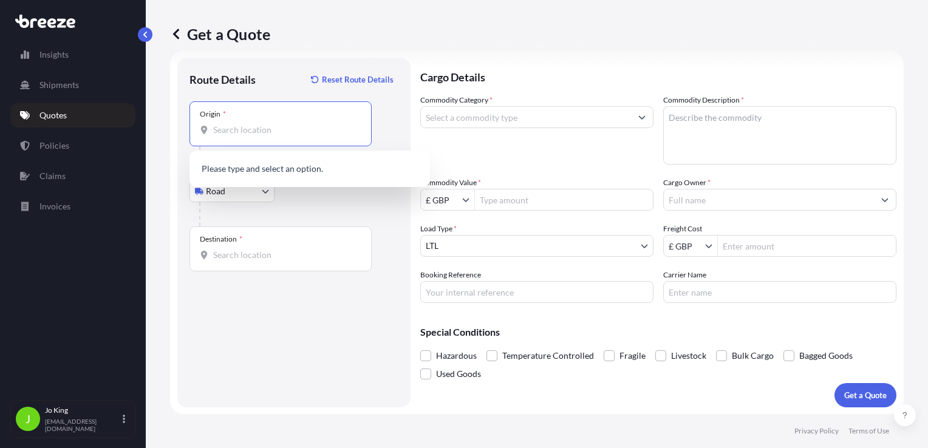
paste input "W4 5YG"
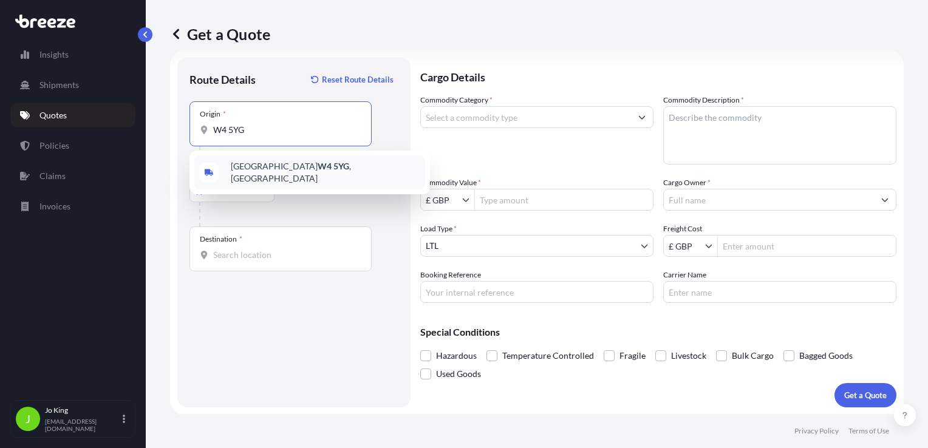
click at [245, 163] on div "[GEOGRAPHIC_DATA] W4 5YG , [GEOGRAPHIC_DATA]" at bounding box center [309, 172] width 231 height 34
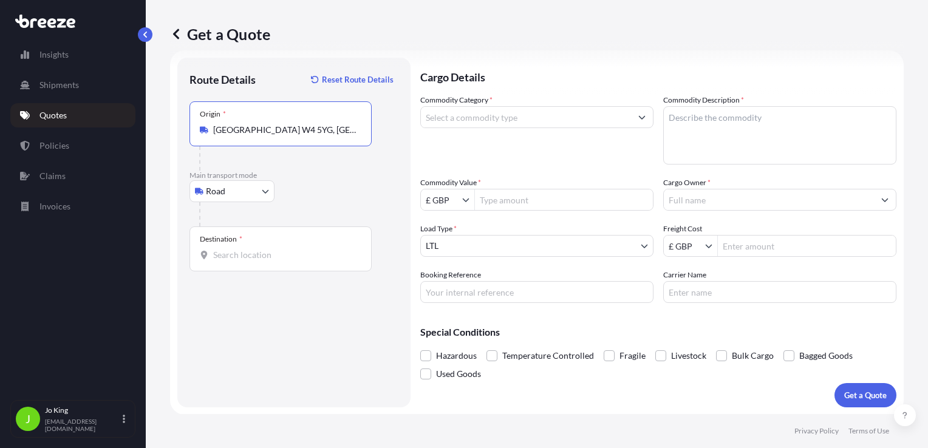
type input "[GEOGRAPHIC_DATA] W4 5YG, [GEOGRAPHIC_DATA]"
click at [250, 259] on input "Destination *" at bounding box center [284, 255] width 143 height 12
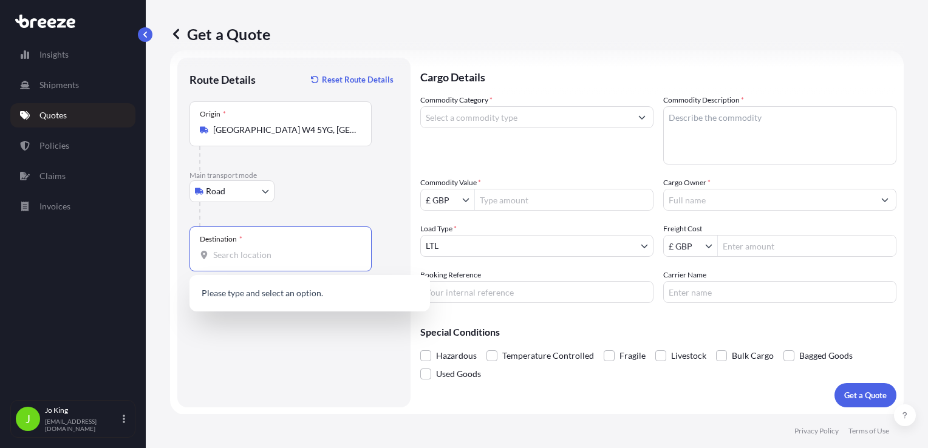
paste input "EH111NL"
click at [259, 287] on div "[STREET_ADDRESS]" at bounding box center [309, 294] width 231 height 29
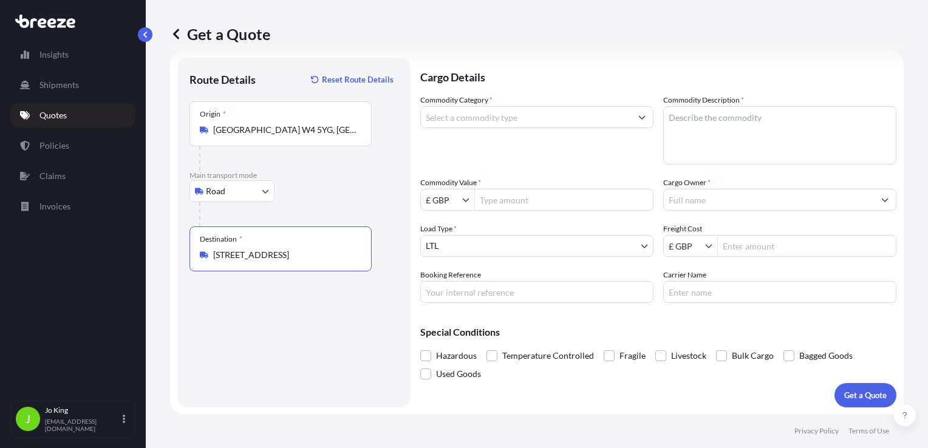
type input "[STREET_ADDRESS]"
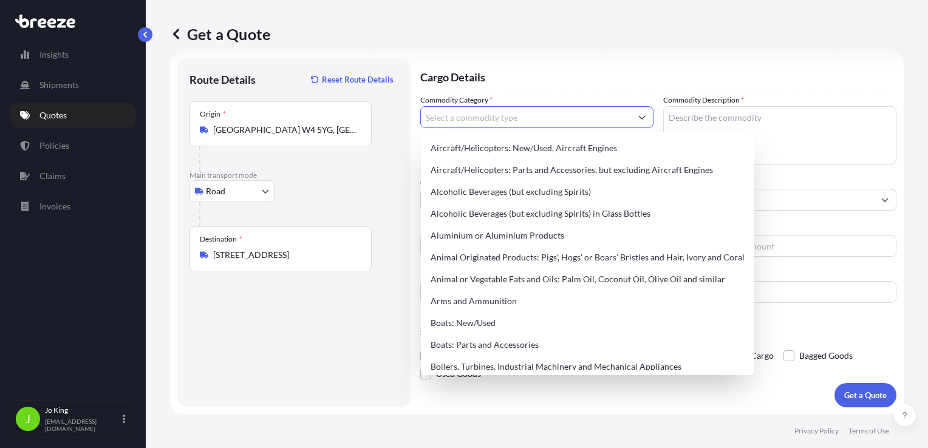
click at [564, 119] on input "Commodity Category *" at bounding box center [526, 117] width 210 height 22
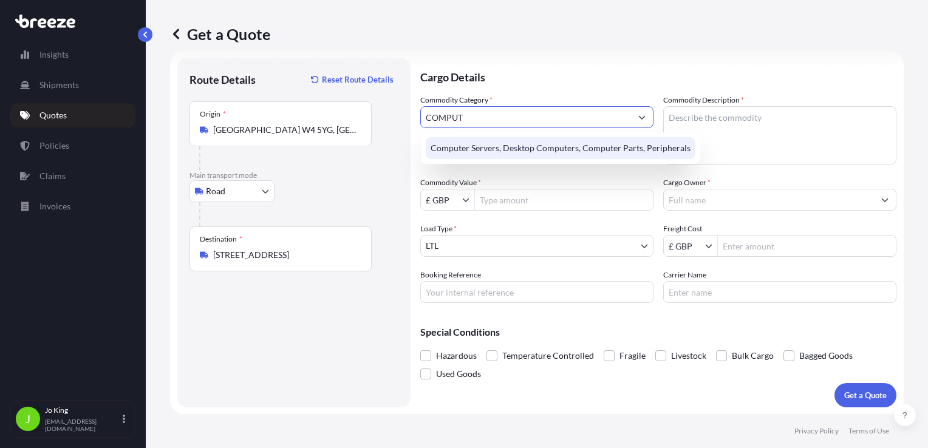
click at [569, 144] on div "Computer Servers, Desktop Computers, Computer Parts, Peripherals" at bounding box center [561, 148] width 270 height 22
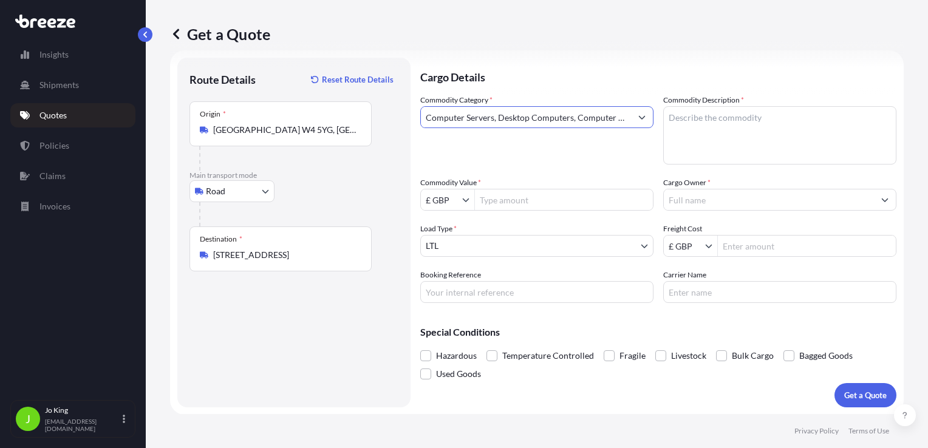
type input "Computer Servers, Desktop Computers, Computer Parts, Peripherals"
paste textarea "HP E24MG4 Monitor"
type textarea "HP E24MG4 Monitor"
click at [547, 199] on input "Commodity Value *" at bounding box center [564, 200] width 178 height 22
type input "300"
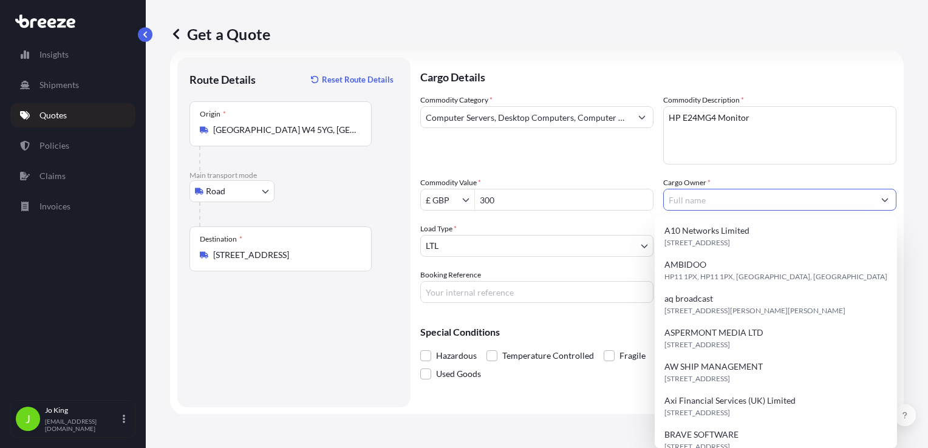
click at [680, 196] on input "Cargo Owner *" at bounding box center [769, 200] width 210 height 22
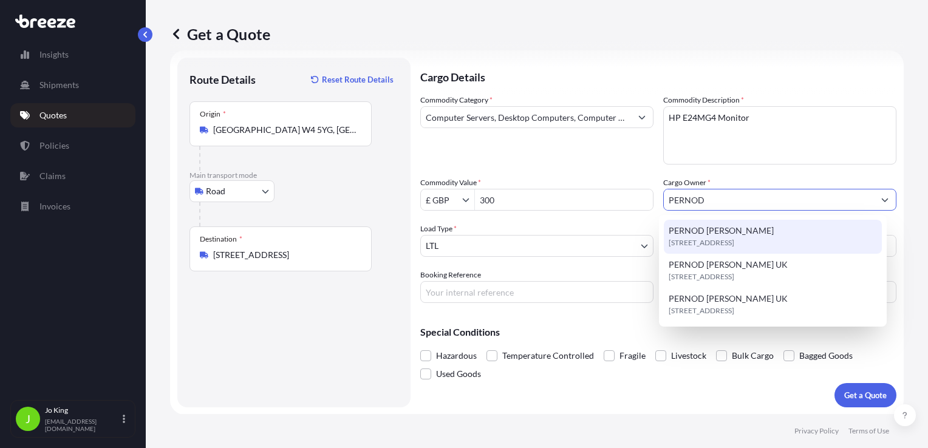
click at [705, 236] on span "PERNOD [PERSON_NAME]" at bounding box center [721, 231] width 105 height 12
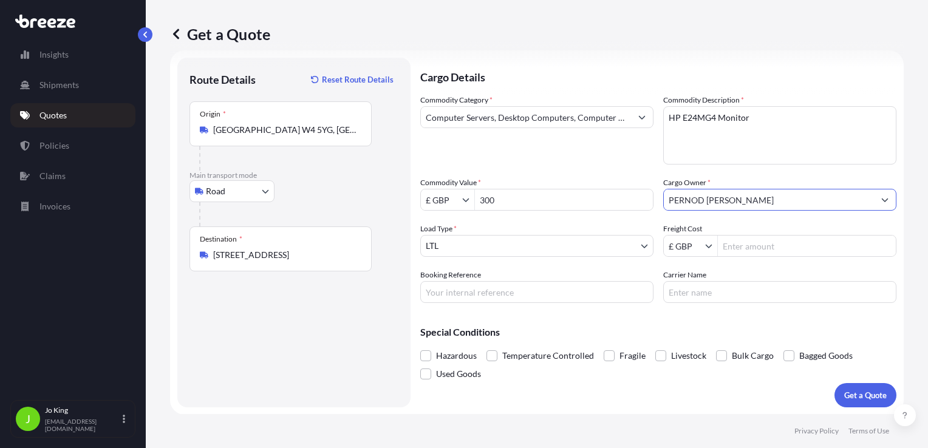
type input "PERNOD [PERSON_NAME]"
click at [746, 248] on input "Freight Cost" at bounding box center [807, 246] width 178 height 22
type input "18.48"
drag, startPoint x: 524, startPoint y: 292, endPoint x: 530, endPoint y: 287, distance: 7.8
click at [524, 292] on input "Booking Reference" at bounding box center [536, 292] width 233 height 22
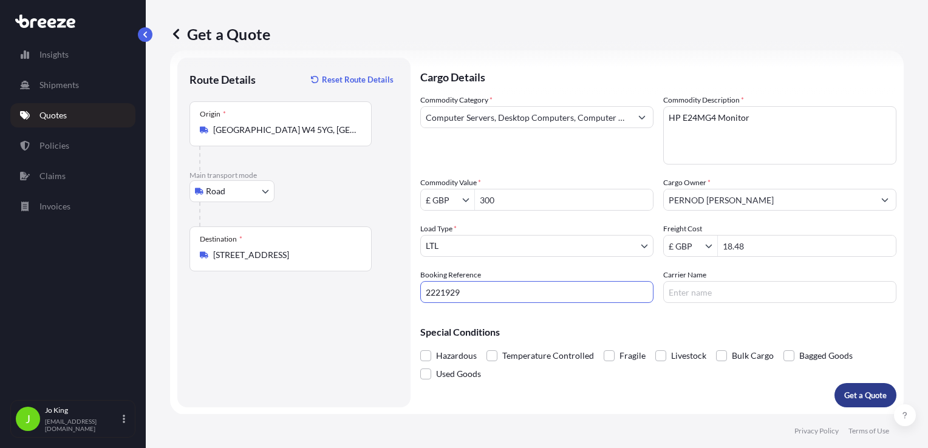
type input "2221929"
click at [846, 397] on p "Get a Quote" at bounding box center [865, 395] width 43 height 12
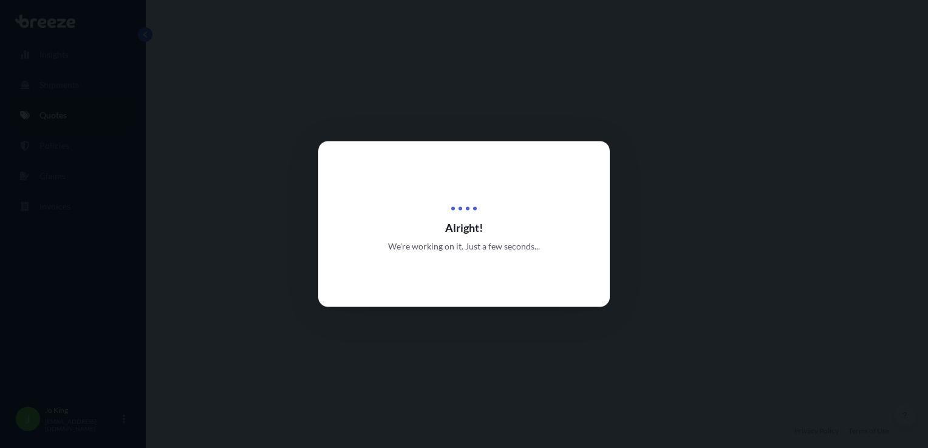
select select "Road"
select select "1"
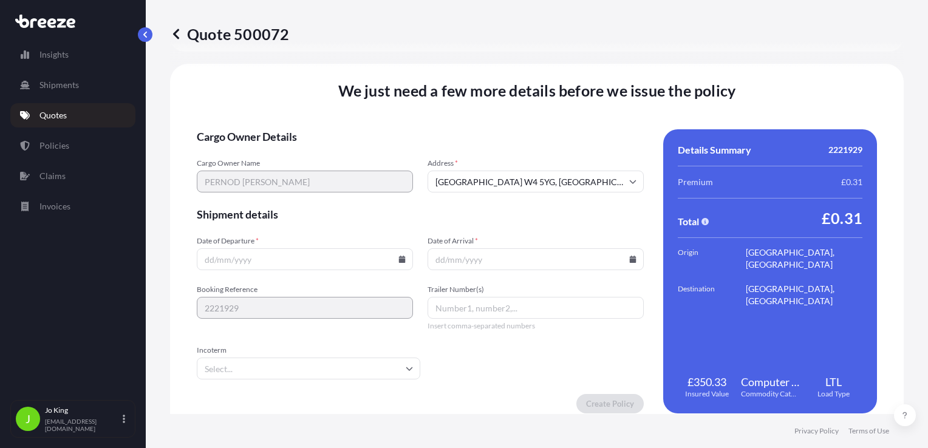
scroll to position [1514, 0]
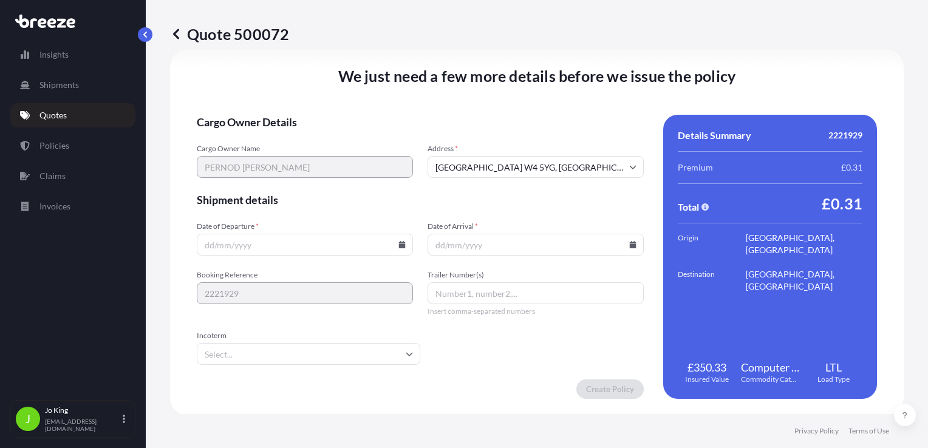
click at [401, 245] on icon at bounding box center [402, 244] width 7 height 7
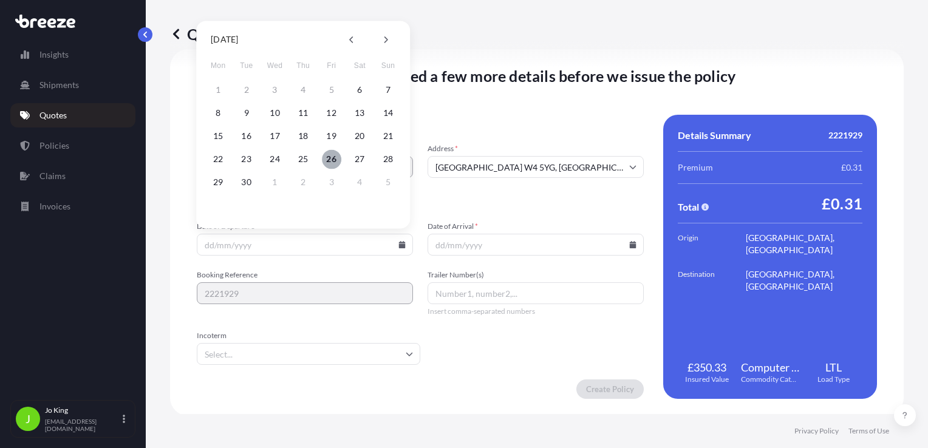
click at [332, 162] on button "26" at bounding box center [331, 158] width 19 height 19
type input "[DATE]"
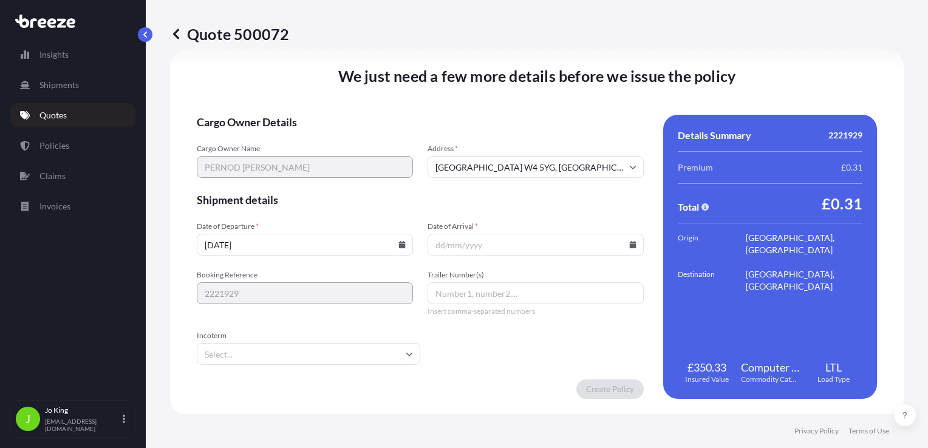
click at [625, 248] on input "Date of Arrival *" at bounding box center [536, 245] width 216 height 22
click at [627, 248] on input "Date of Arrival *" at bounding box center [536, 245] width 216 height 22
click at [630, 247] on icon at bounding box center [633, 244] width 7 height 7
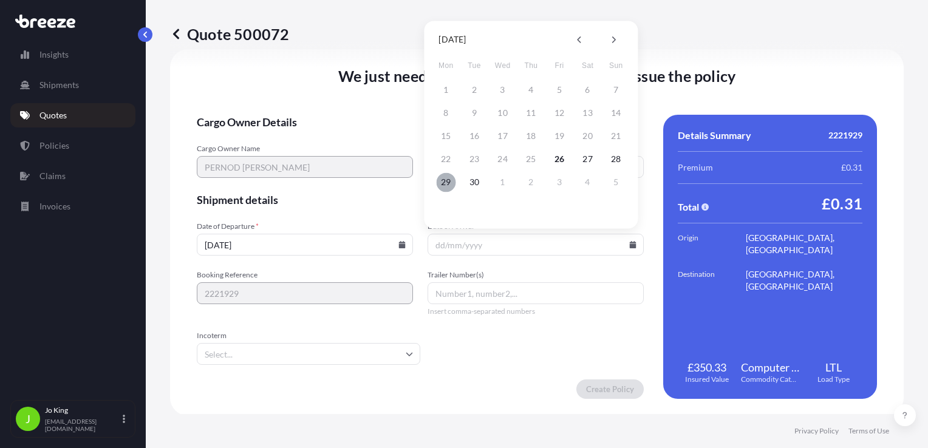
click at [451, 181] on button "29" at bounding box center [445, 181] width 19 height 19
type input "[DATE]"
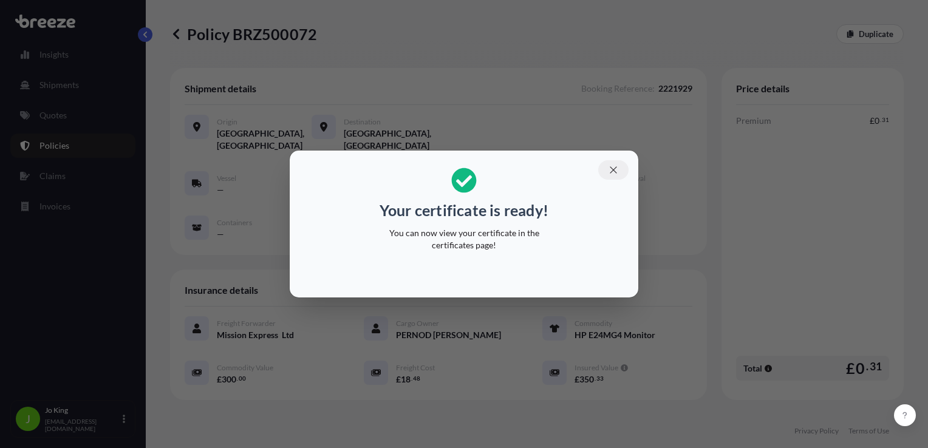
click at [615, 171] on icon "button" at bounding box center [613, 169] width 7 height 7
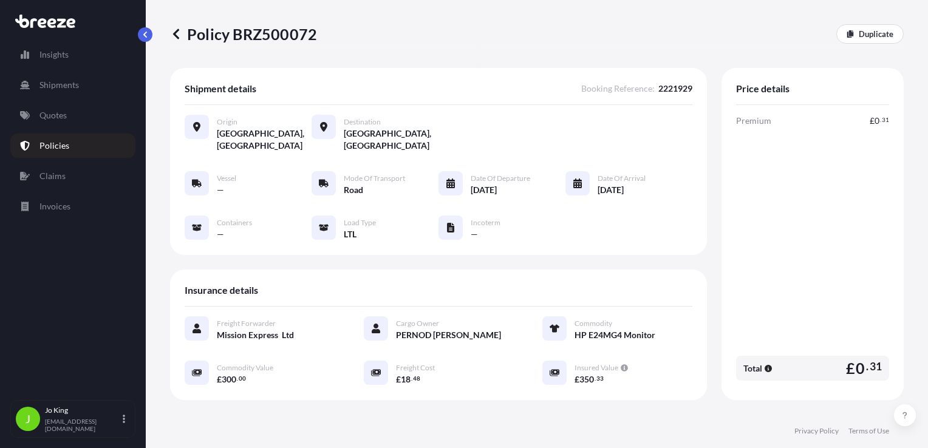
click at [273, 35] on p "Policy BRZ500072" at bounding box center [243, 33] width 147 height 19
copy p "BRZ500072"
click at [48, 122] on link "Quotes" at bounding box center [72, 115] width 125 height 24
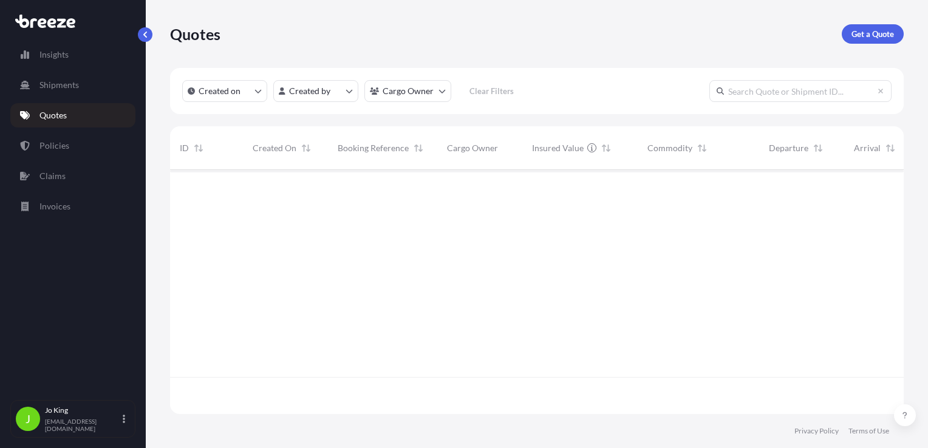
scroll to position [242, 724]
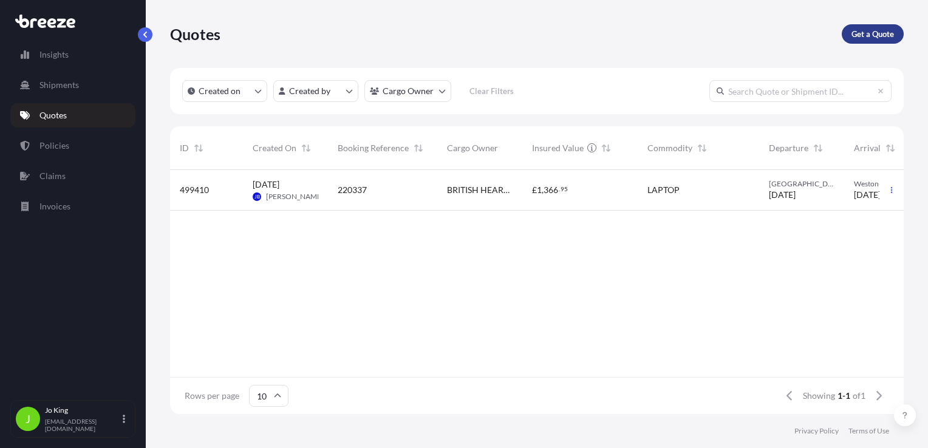
click at [867, 39] on p "Get a Quote" at bounding box center [873, 34] width 43 height 12
select select "Sea"
select select "1"
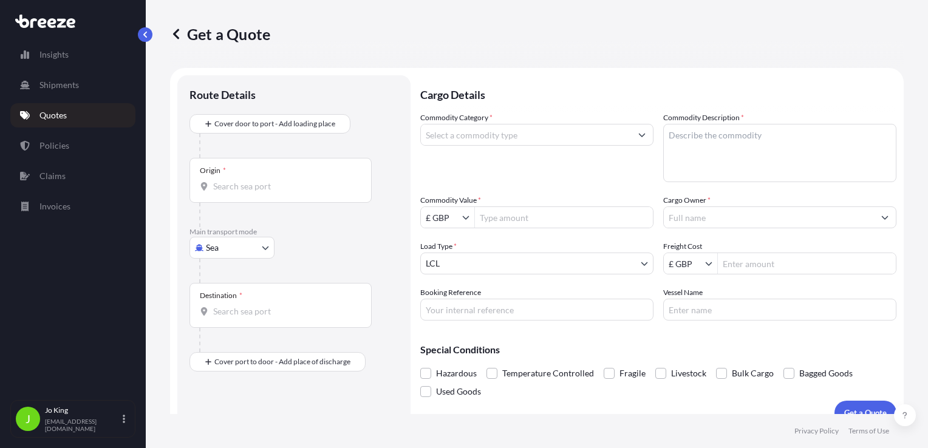
scroll to position [18, 0]
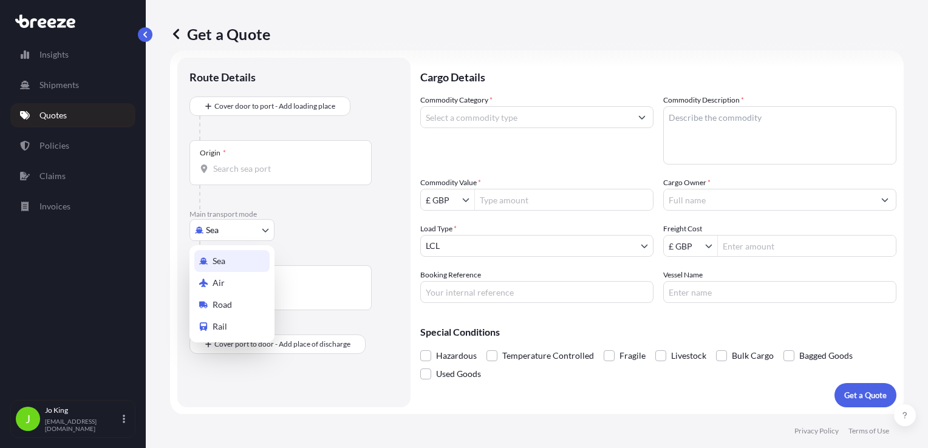
click at [248, 231] on body "Insights Shipments Quotes Policies Claims Invoices J [PERSON_NAME] [EMAIL_ADDRE…" at bounding box center [464, 224] width 928 height 448
click at [221, 307] on span "Road" at bounding box center [222, 305] width 19 height 12
select select "Road"
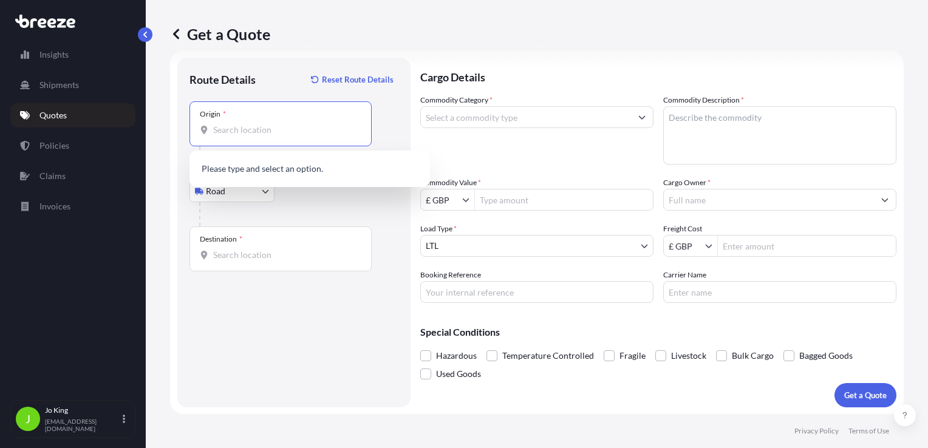
click at [273, 134] on input "Origin *" at bounding box center [284, 130] width 143 height 12
paste input "WC1V 7QH"
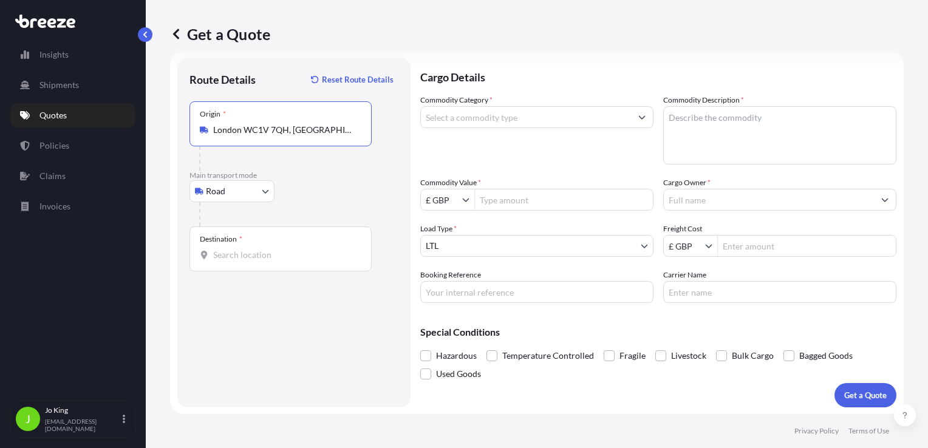
type input "London WC1V 7QH, [GEOGRAPHIC_DATA]"
click at [253, 255] on input "Destination *" at bounding box center [284, 255] width 143 height 12
drag, startPoint x: 232, startPoint y: 244, endPoint x: 243, endPoint y: 255, distance: 15.5
click at [232, 244] on div "Destination *" at bounding box center [281, 249] width 182 height 45
click at [232, 249] on input "Destination * Please select a destination" at bounding box center [284, 255] width 143 height 12
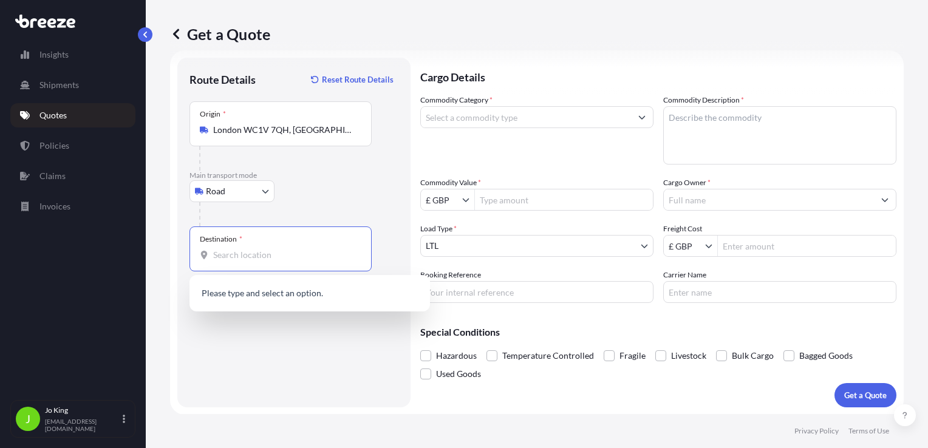
paste input "PO381SQ"
click at [285, 299] on span "[STREET_ADDRESS]" at bounding box center [269, 295] width 76 height 12
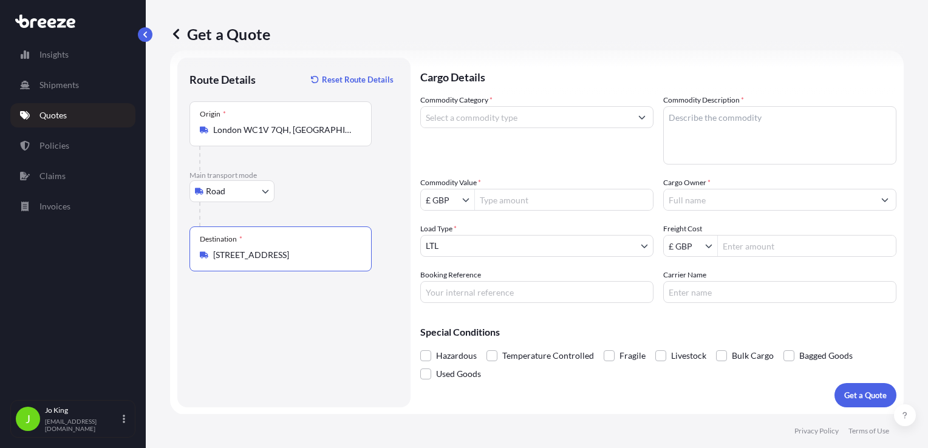
type input "[STREET_ADDRESS]"
click at [493, 125] on input "Commodity Category *" at bounding box center [526, 117] width 210 height 22
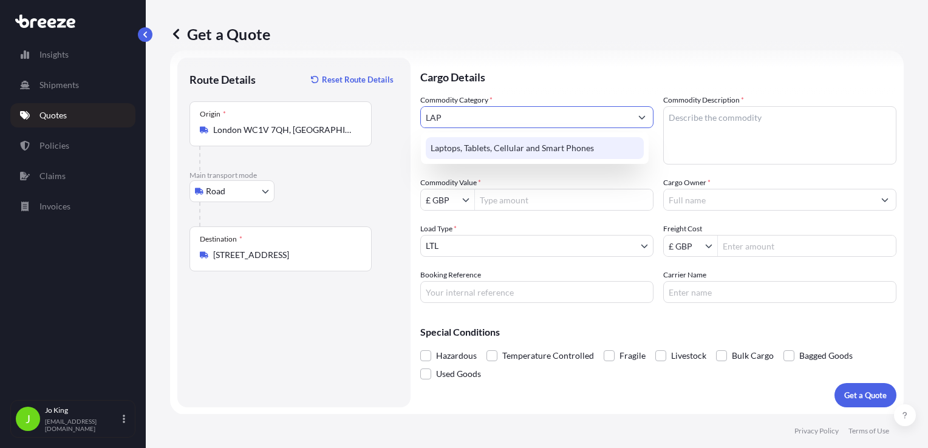
click at [510, 145] on div "Laptops, Tablets, Cellular and Smart Phones" at bounding box center [535, 148] width 218 height 22
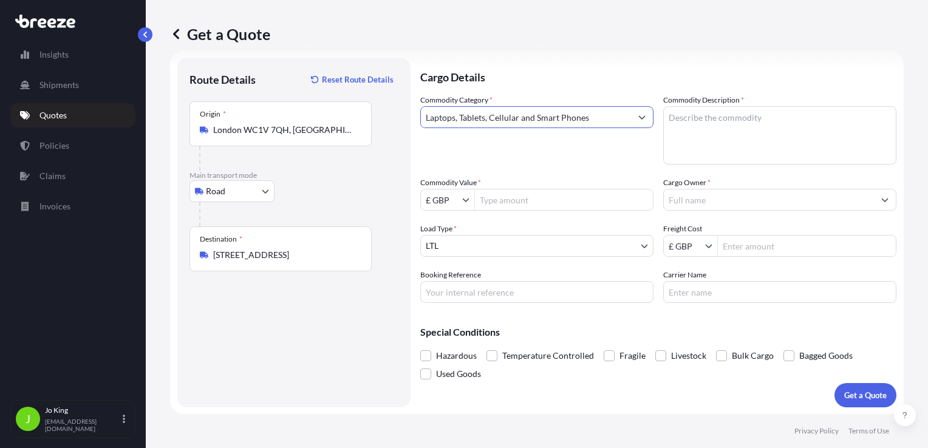
type input "Laptops, Tablets, Cellular and Smart Phones"
paste textarea "Dell Laptop"
type textarea "Dell Laptop"
click at [526, 203] on input "Commodity Value *" at bounding box center [564, 200] width 178 height 22
type input "1,200"
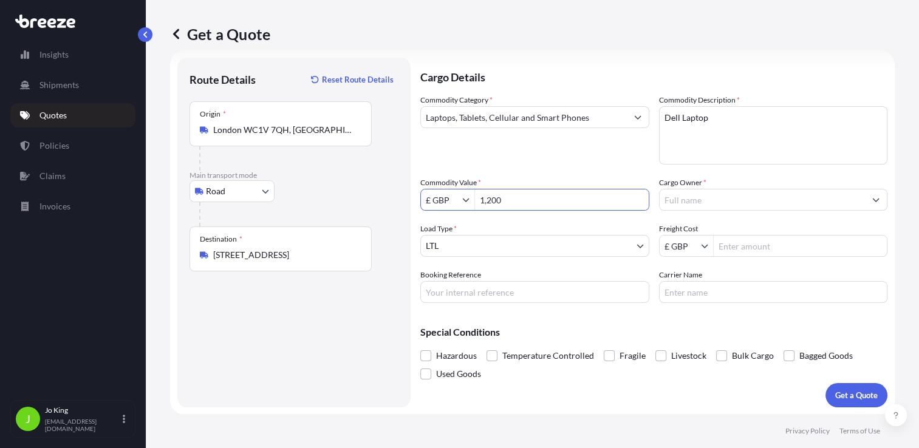
click at [712, 203] on input "Cargo Owner *" at bounding box center [763, 200] width 206 height 22
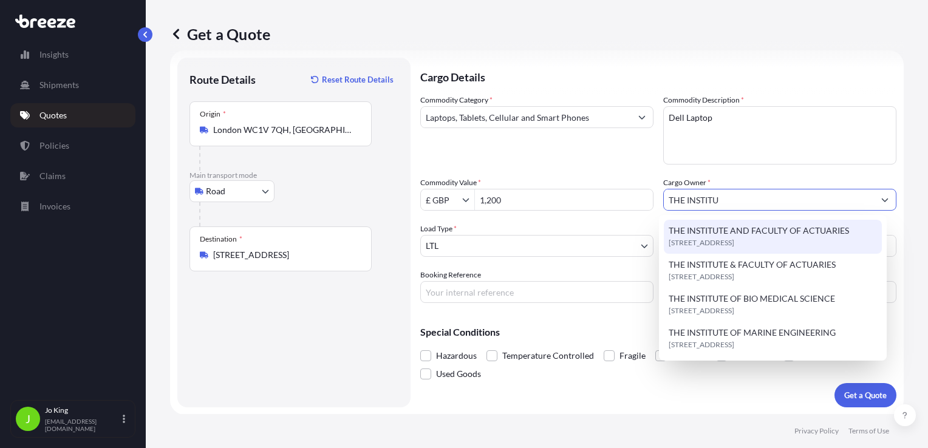
click at [740, 230] on span "THE INSTITUTE AND FACULTY OF ACTUARIES" at bounding box center [759, 231] width 180 height 12
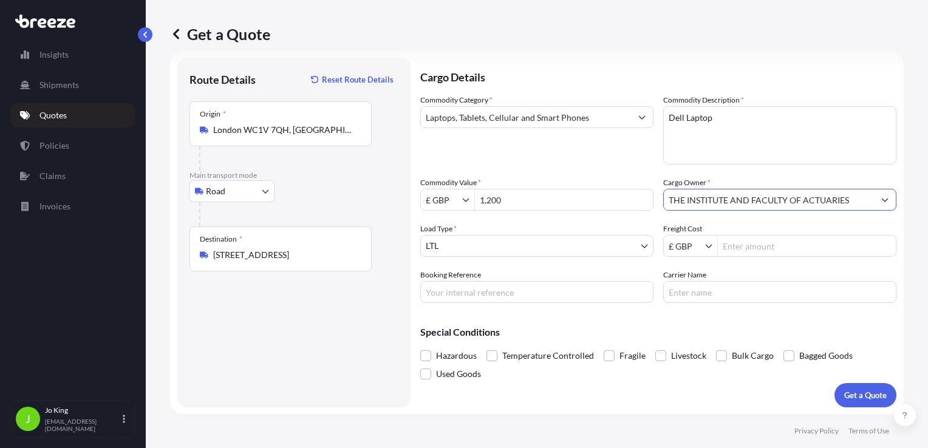
type input "THE INSTITUTE AND FACULTY OF ACTUARIES"
click at [731, 250] on input "Freight Cost" at bounding box center [807, 246] width 178 height 22
type input "42.9"
click at [525, 298] on input "Booking Reference" at bounding box center [536, 292] width 233 height 22
type input "2221411"
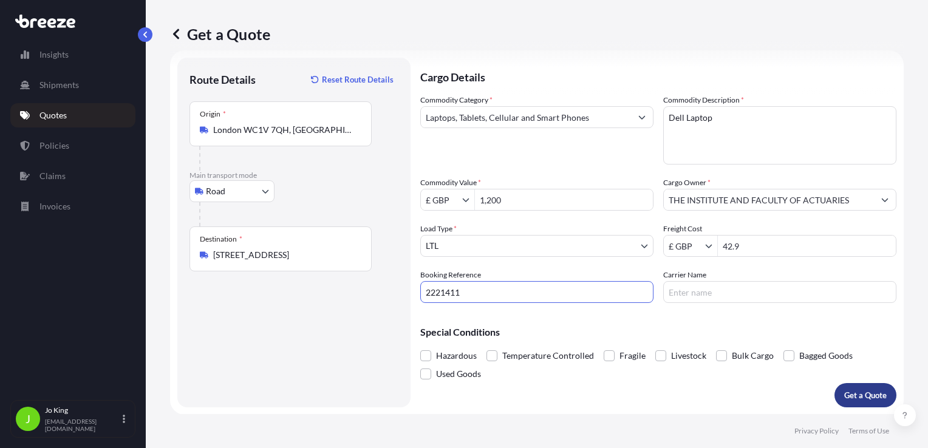
click at [848, 398] on p "Get a Quote" at bounding box center [865, 395] width 43 height 12
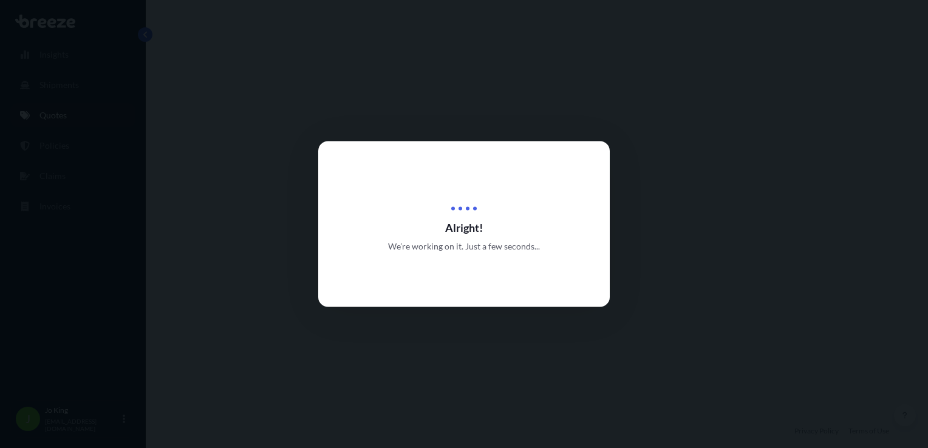
select select "Road"
select select "1"
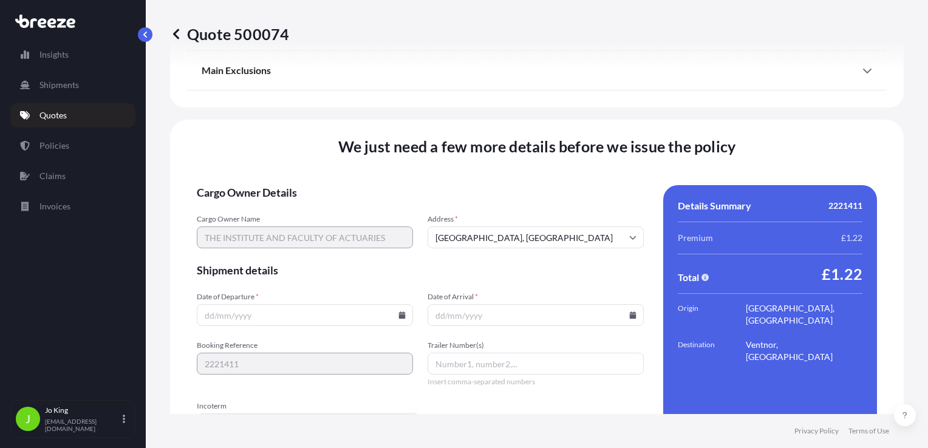
scroll to position [1514, 0]
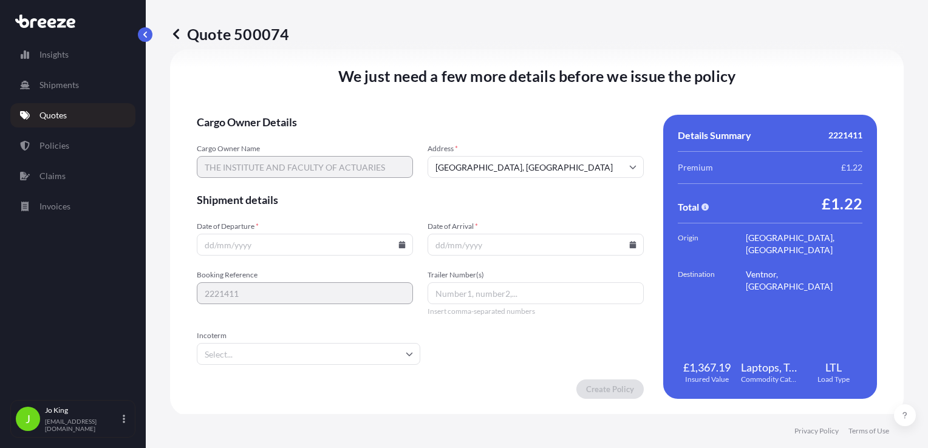
click at [402, 244] on icon at bounding box center [401, 244] width 7 height 7
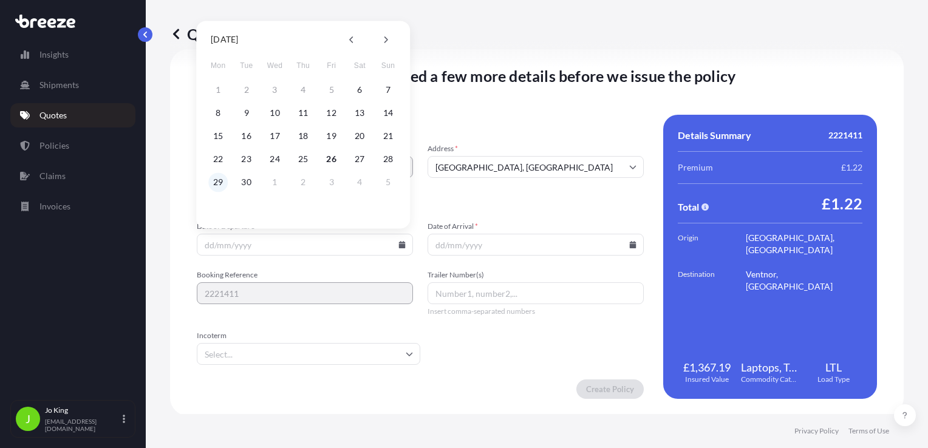
click at [221, 183] on button "29" at bounding box center [217, 181] width 19 height 19
type input "[DATE]"
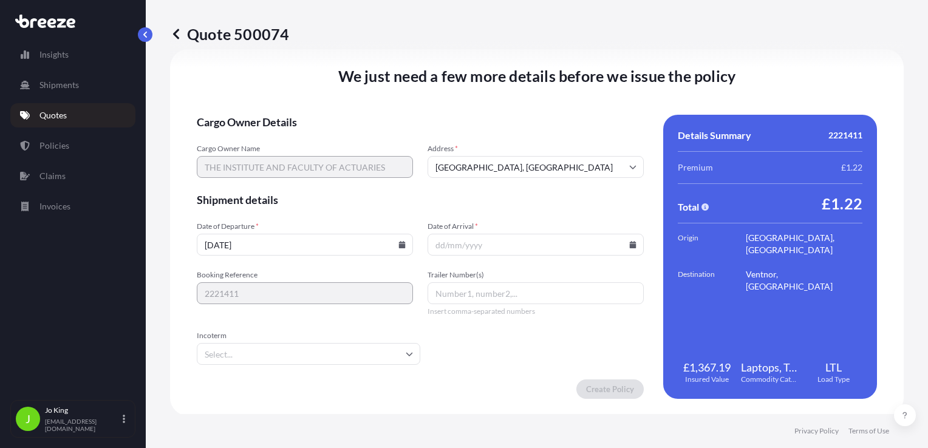
click at [626, 248] on input "Date of Arrival *" at bounding box center [536, 245] width 216 height 22
click at [629, 244] on icon at bounding box center [632, 244] width 7 height 7
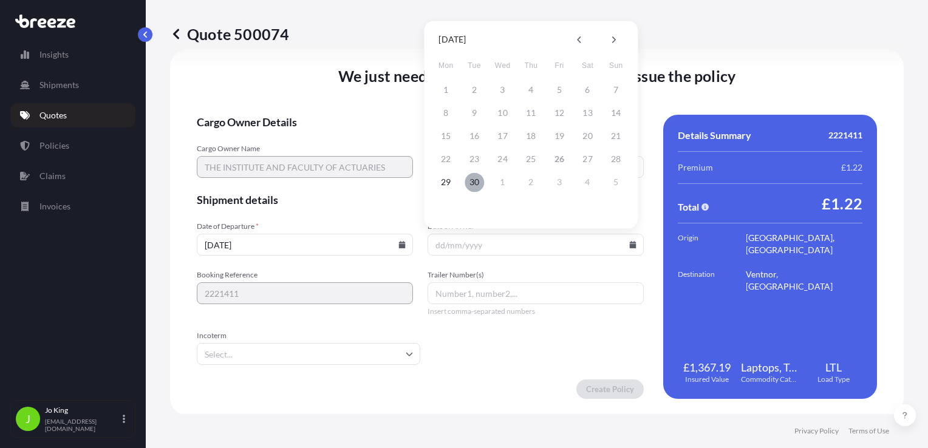
click at [476, 186] on button "30" at bounding box center [474, 181] width 19 height 19
type input "[DATE]"
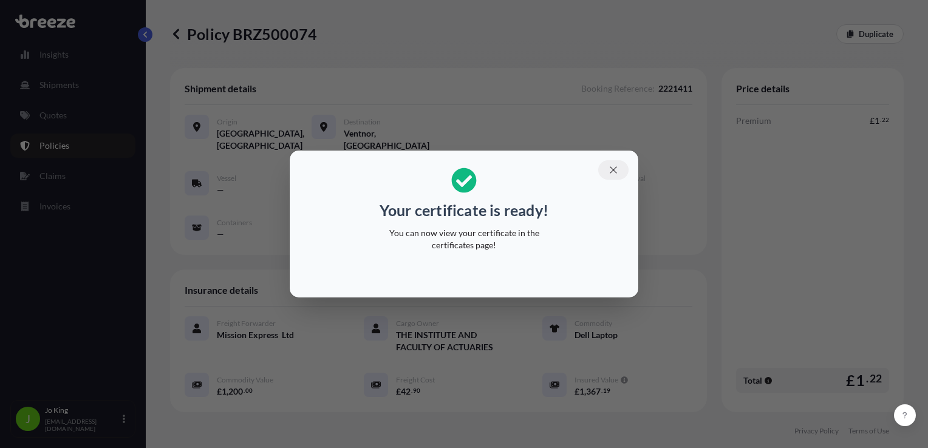
click at [608, 169] on icon "button" at bounding box center [613, 170] width 11 height 11
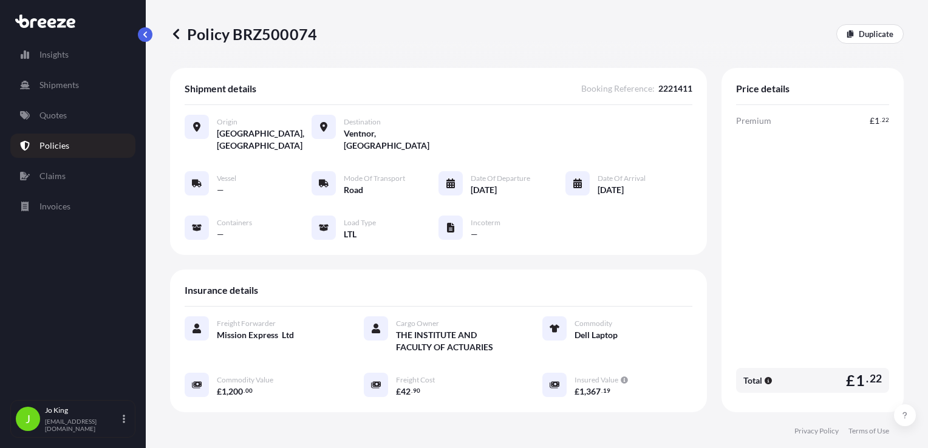
click at [283, 36] on p "Policy BRZ500074" at bounding box center [243, 33] width 147 height 19
copy p "BRZ500074"
